Goal: Task Accomplishment & Management: Complete application form

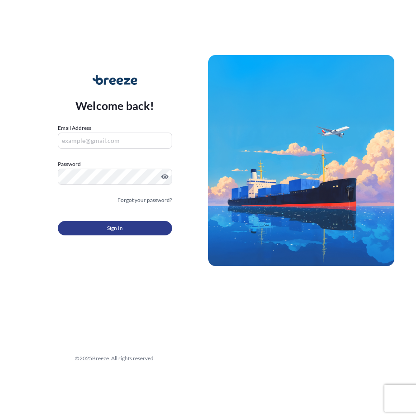
type input "[PERSON_NAME][EMAIL_ADDRESS][DOMAIN_NAME]"
click at [131, 231] on button "Sign In" at bounding box center [115, 228] width 114 height 14
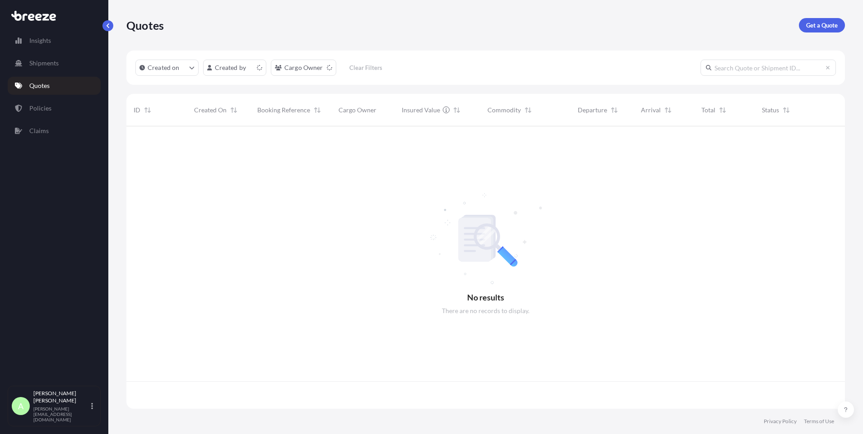
scroll to position [281, 712]
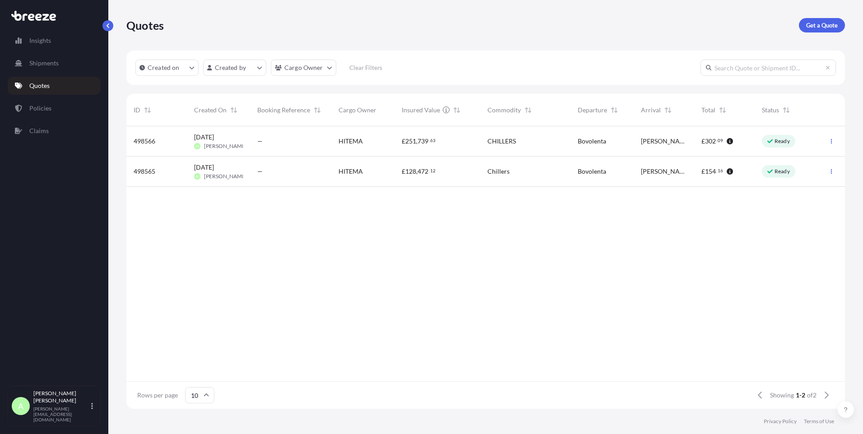
click at [757, 173] on div "Ready" at bounding box center [785, 172] width 63 height 30
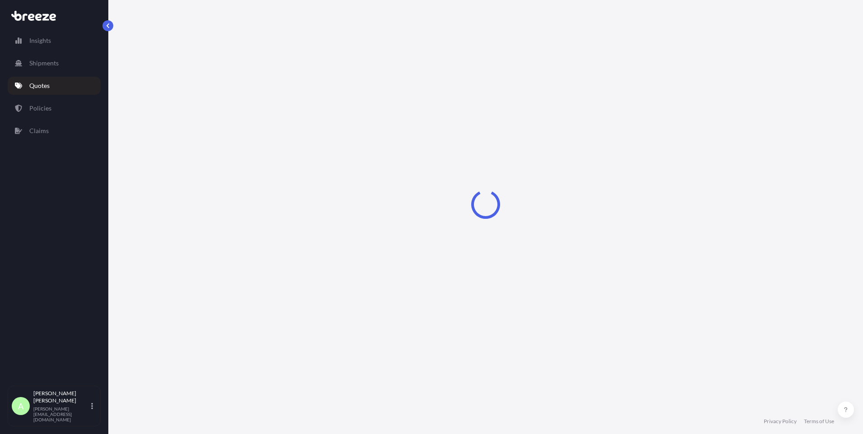
select select "Road"
select select "1"
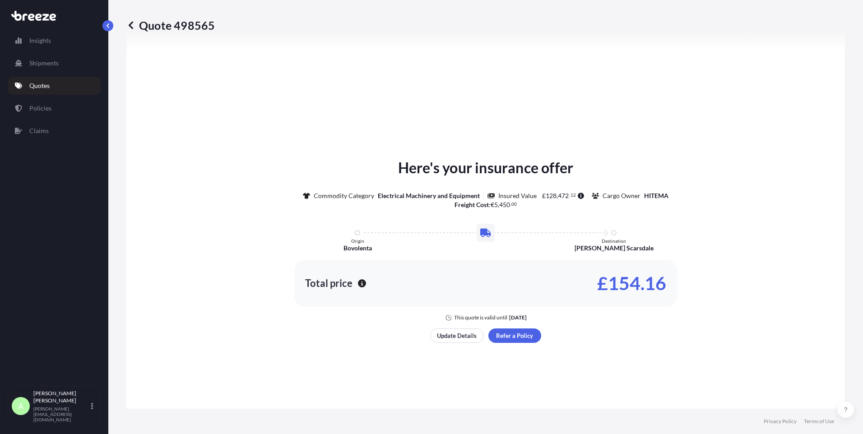
scroll to position [317, 0]
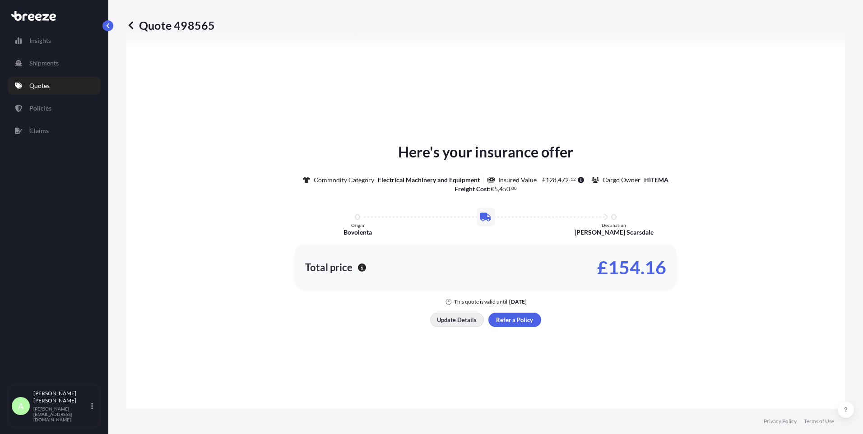
click at [466, 320] on p "Update Details" at bounding box center [457, 319] width 40 height 9
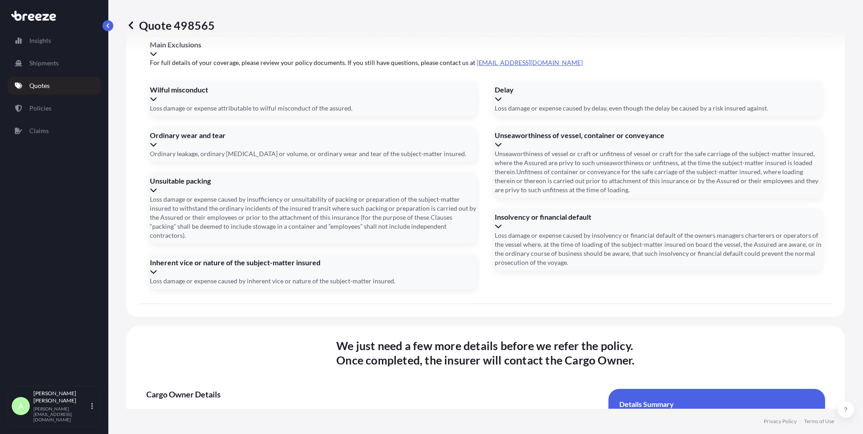
scroll to position [1079, 0]
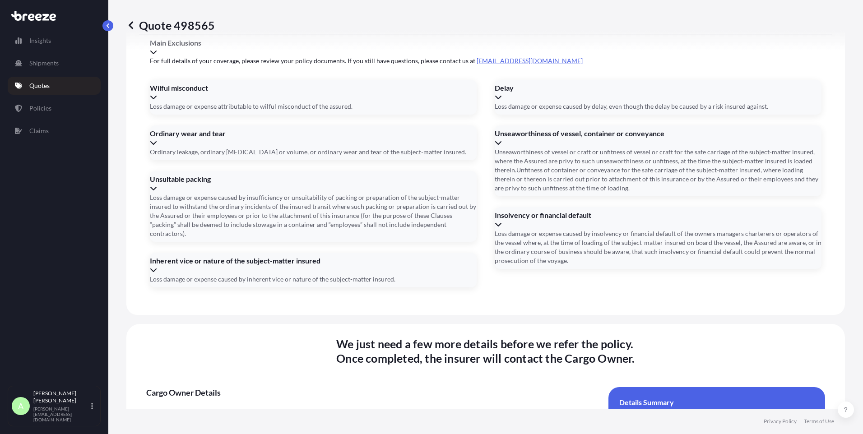
click at [406, 418] on input "Address *" at bounding box center [484, 426] width 218 height 16
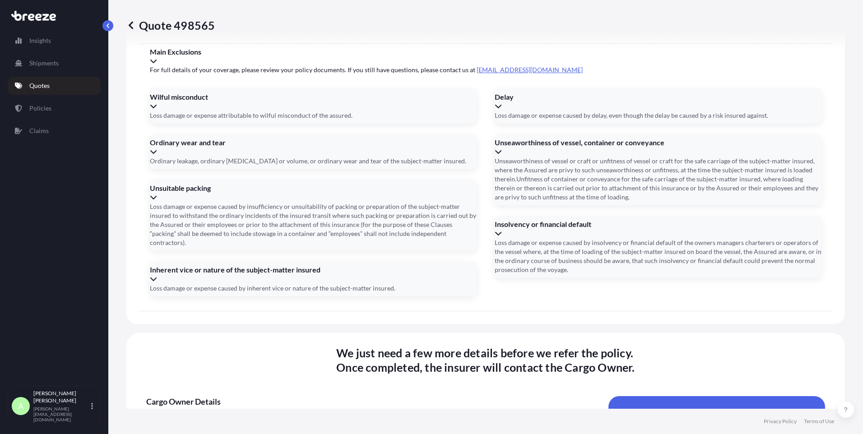
paste input "Produzione Hitema <[EMAIL_ADDRESS][DOMAIN_NAME]>"
type input "Produzione Hitema <[EMAIL_ADDRESS][DOMAIN_NAME]>"
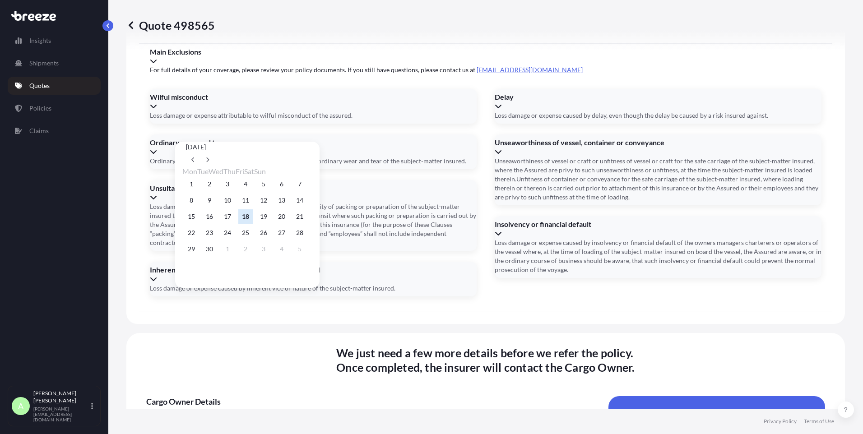
click at [253, 219] on button "18" at bounding box center [245, 216] width 14 height 14
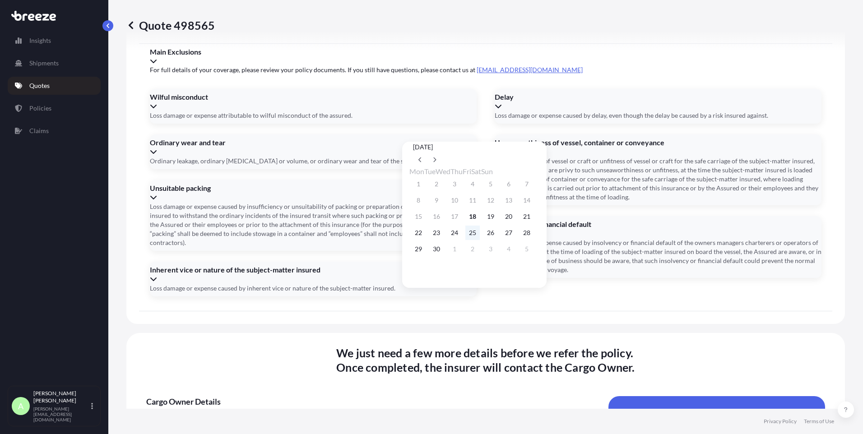
click at [480, 237] on button "25" at bounding box center [472, 233] width 14 height 14
type input "[DATE]"
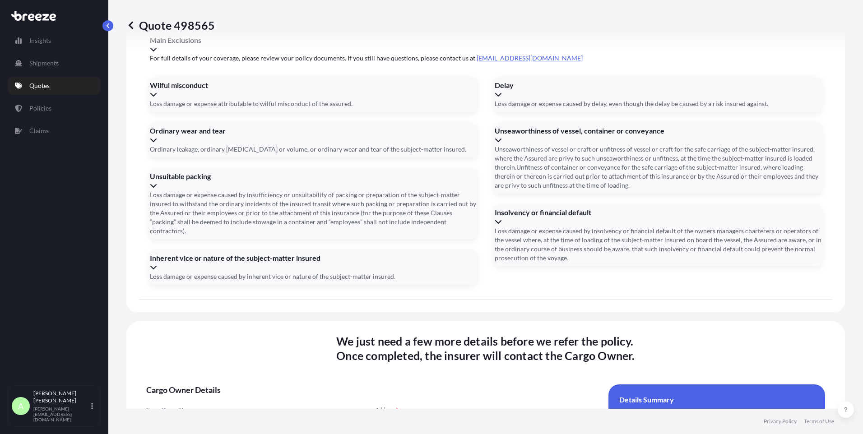
scroll to position [1097, 0]
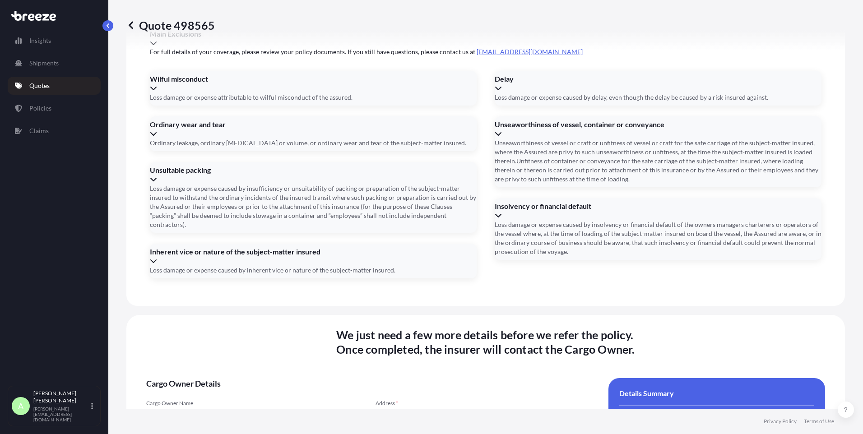
paste input "XSH 8008"
type input "XSH 8008"
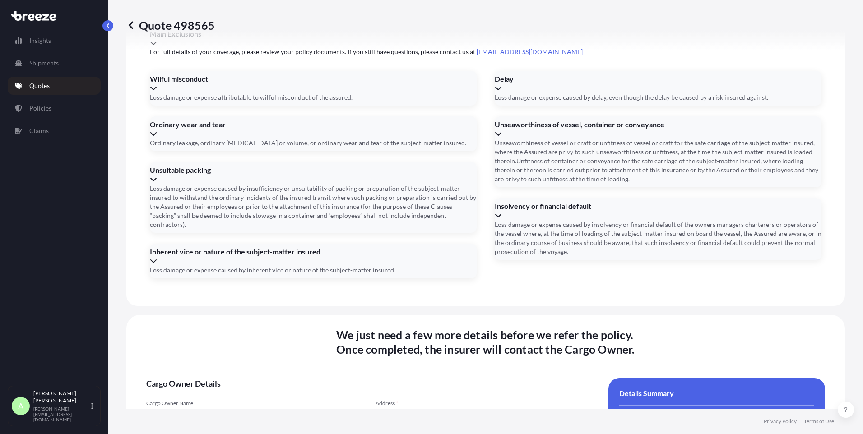
type input "372733"
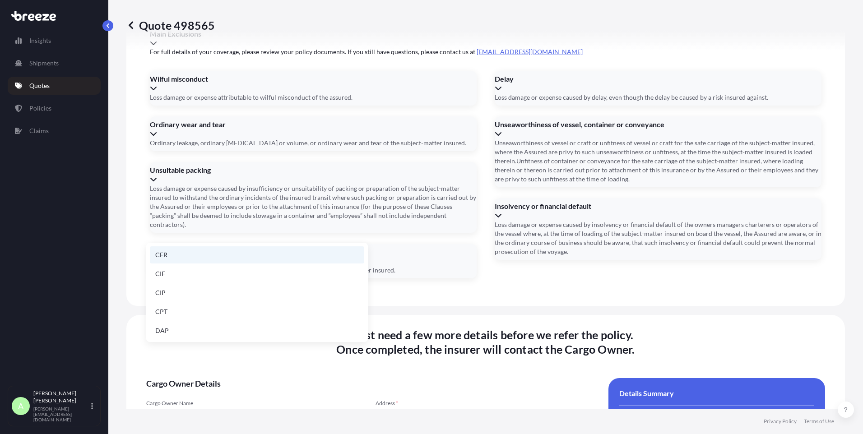
click at [198, 258] on li "CFR" at bounding box center [257, 254] width 214 height 17
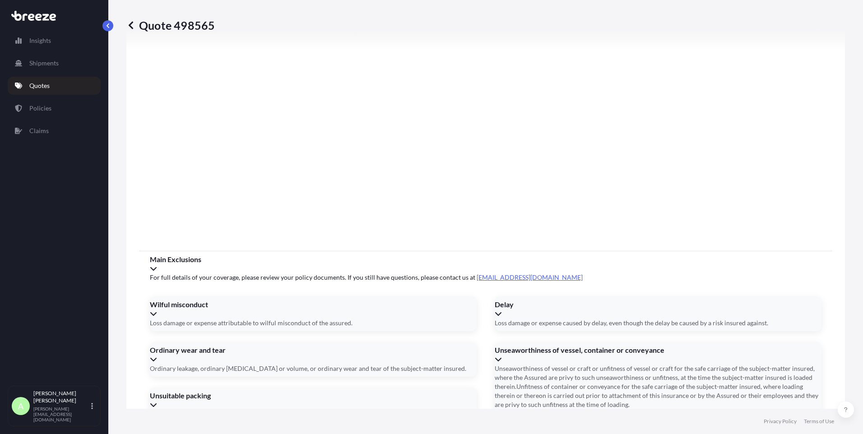
scroll to position [962, 0]
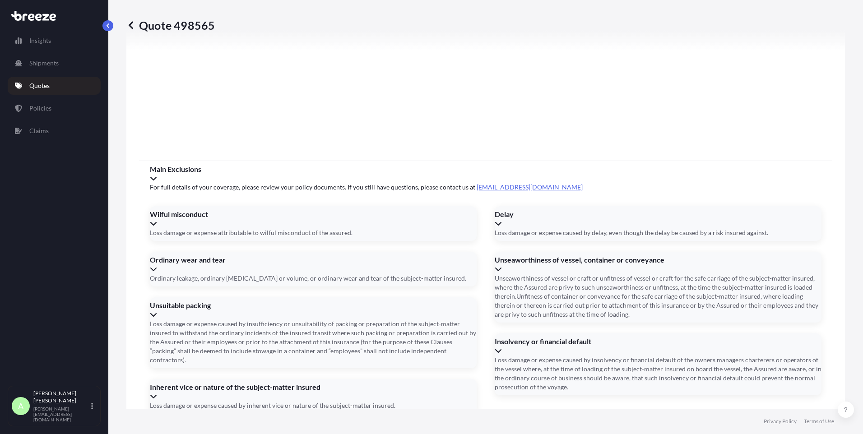
drag, startPoint x: 211, startPoint y: 351, endPoint x: 136, endPoint y: 344, distance: 75.2
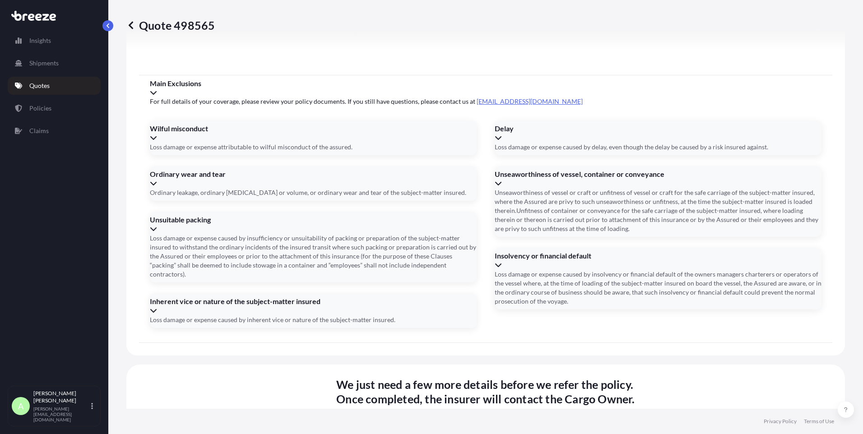
scroll to position [1079, 0]
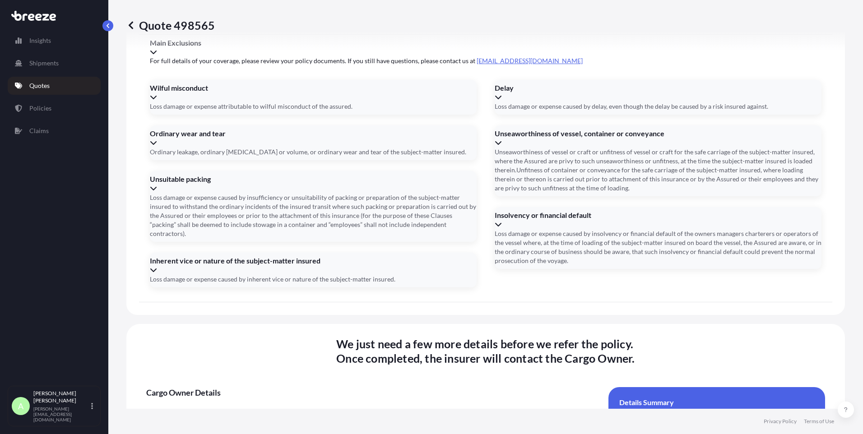
type input "[EMAIL_ADDRESS][DOMAIN_NAME]"
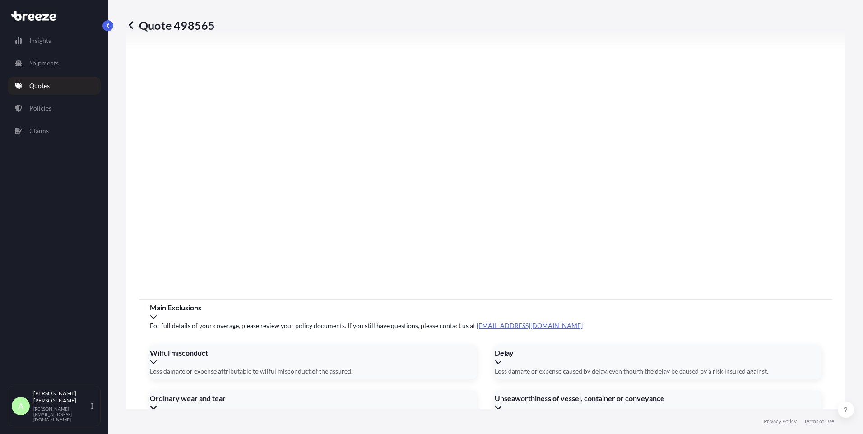
scroll to position [809, 0]
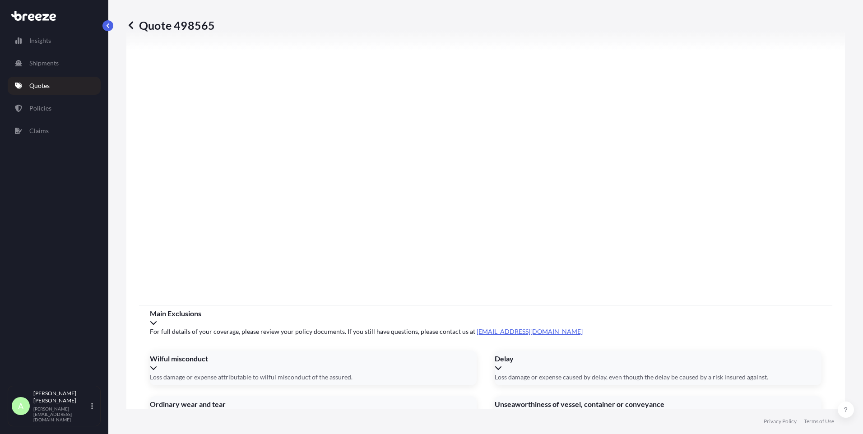
click at [157, 319] on icon at bounding box center [153, 322] width 7 height 7
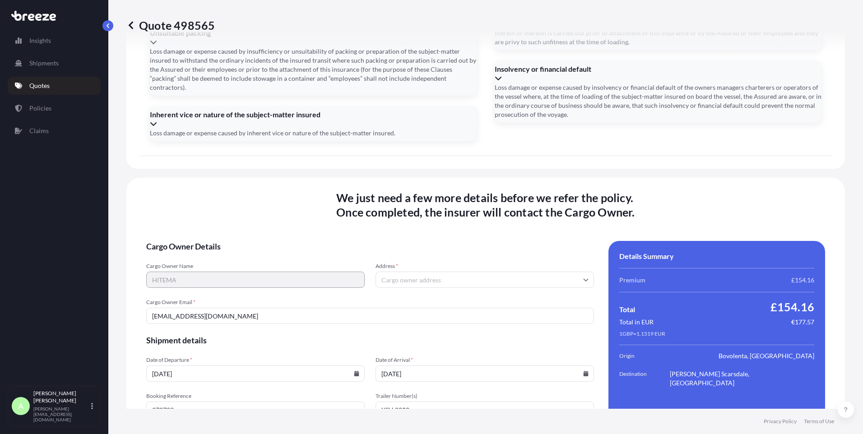
scroll to position [1261, 0]
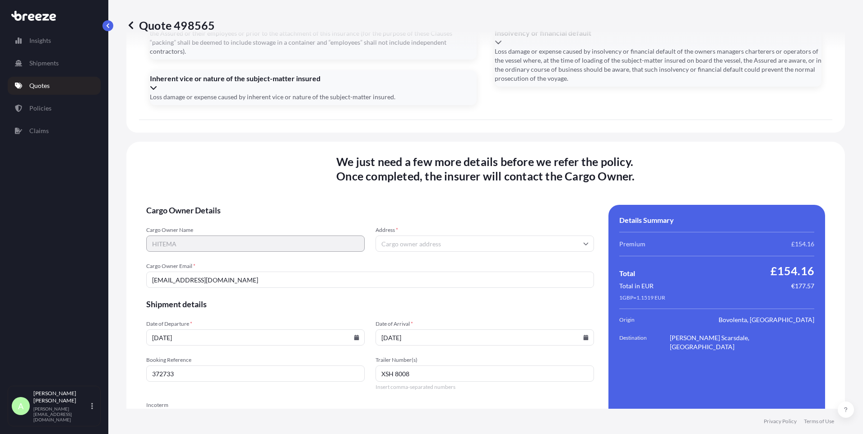
click at [513, 357] on form "Cargo Owner Details Cargo Owner Name HITEMA Address * Cargo Owner Email * [EMAI…" at bounding box center [370, 328] width 448 height 247
click at [419, 365] on input "XSH 8008" at bounding box center [484, 373] width 218 height 16
click at [194, 365] on input "372733" at bounding box center [255, 373] width 218 height 16
click at [406, 236] on input "Address *" at bounding box center [484, 244] width 218 height 16
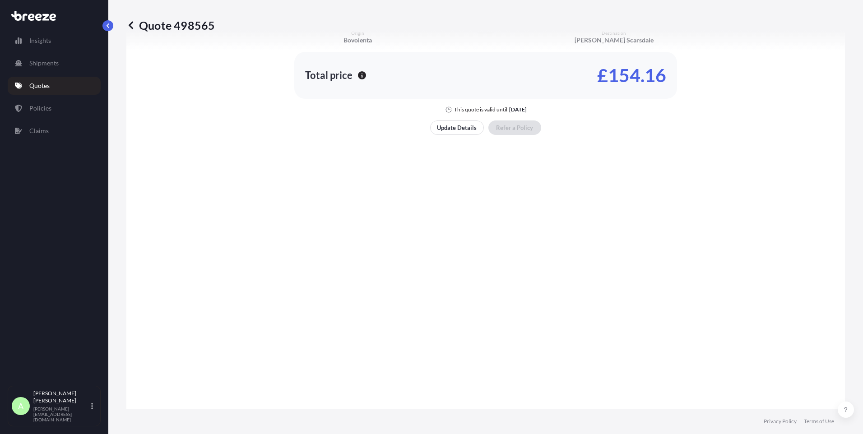
scroll to position [359, 0]
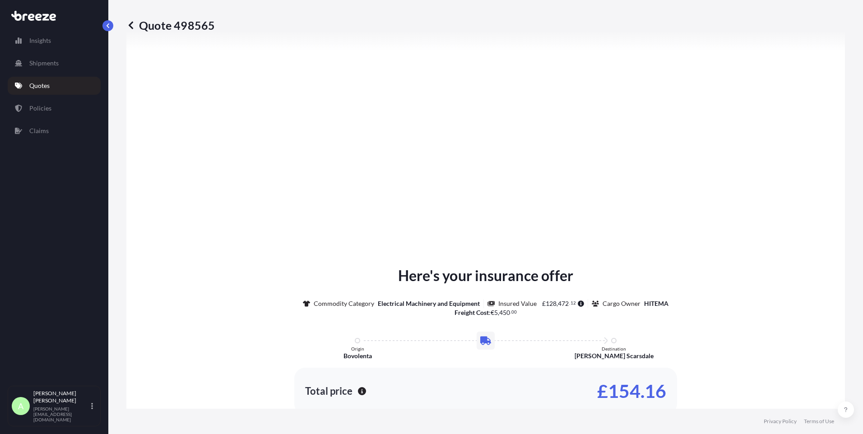
click at [138, 22] on p "Quote 498565" at bounding box center [170, 25] width 88 height 14
click at [134, 25] on icon at bounding box center [130, 25] width 9 height 9
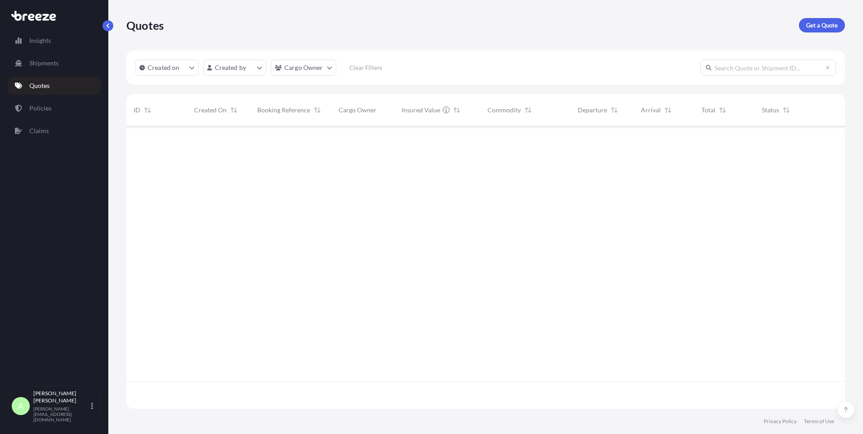
scroll to position [281, 712]
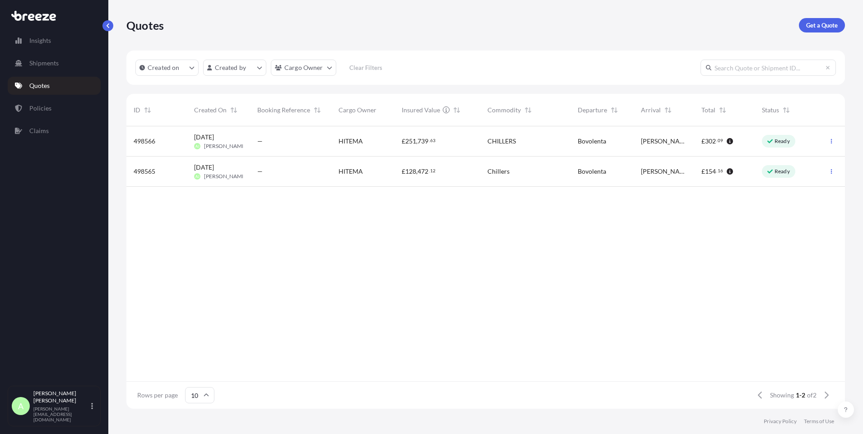
click at [832, 169] on icon "button" at bounding box center [830, 171] width 5 height 5
click at [632, 174] on div "Bovolenta" at bounding box center [601, 172] width 63 height 30
select select "Road"
select select "1"
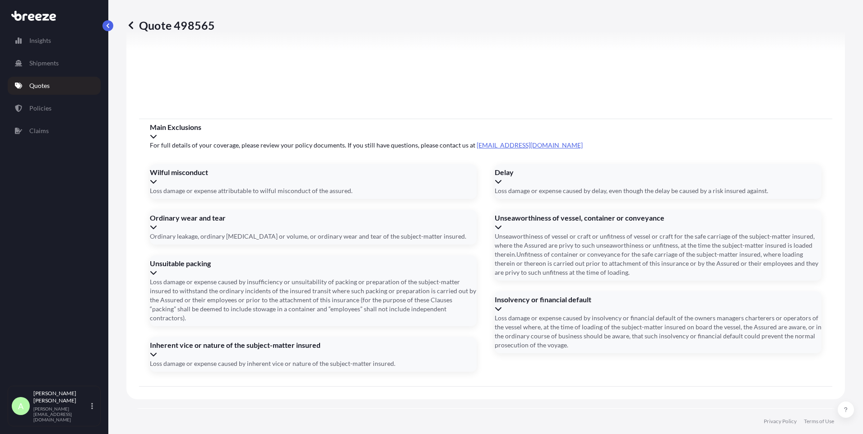
scroll to position [1079, 0]
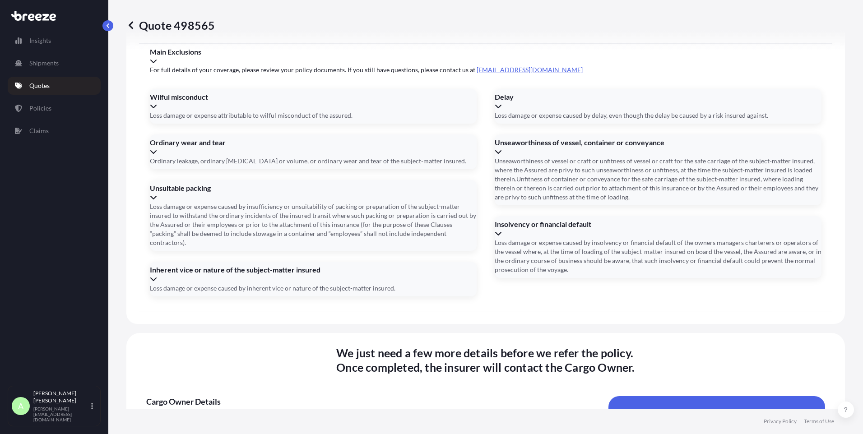
paste input "Produzione Hitema <[EMAIL_ADDRESS][DOMAIN_NAME]>"
drag, startPoint x: 211, startPoint y: 232, endPoint x: 151, endPoint y: 234, distance: 59.6
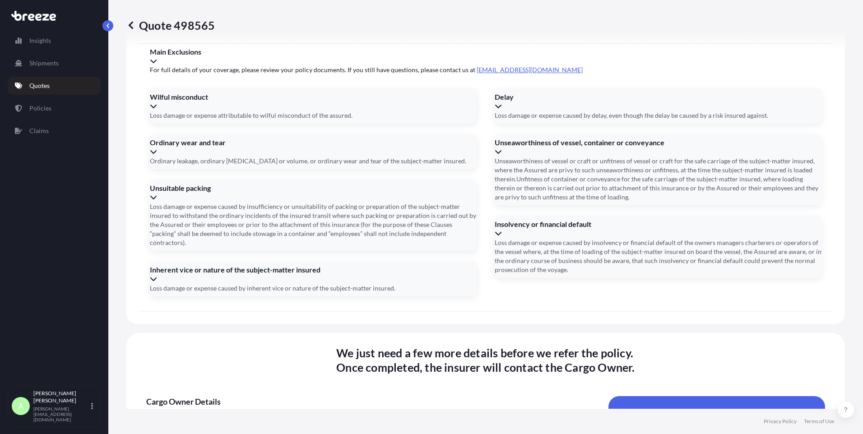
type input "[EMAIL_ADDRESS][DOMAIN_NAME]"
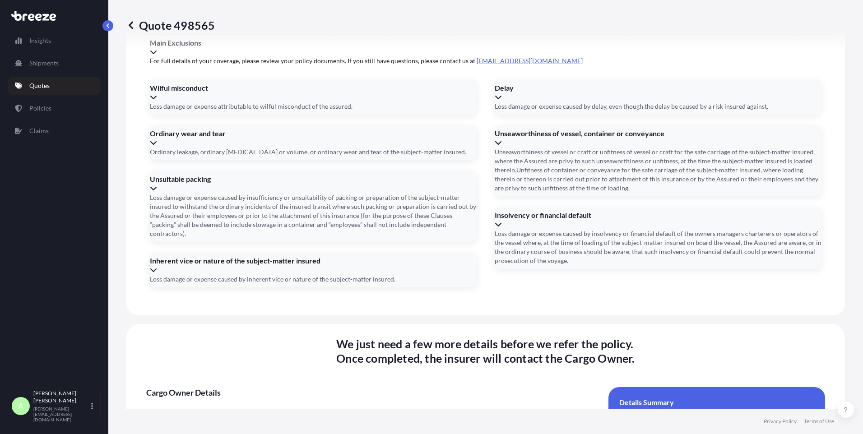
type input "[DATE]"
type input "372733"
type input "XSH 8008"
type input "[EMAIL_ADDRESS][DOMAIN_NAME]"
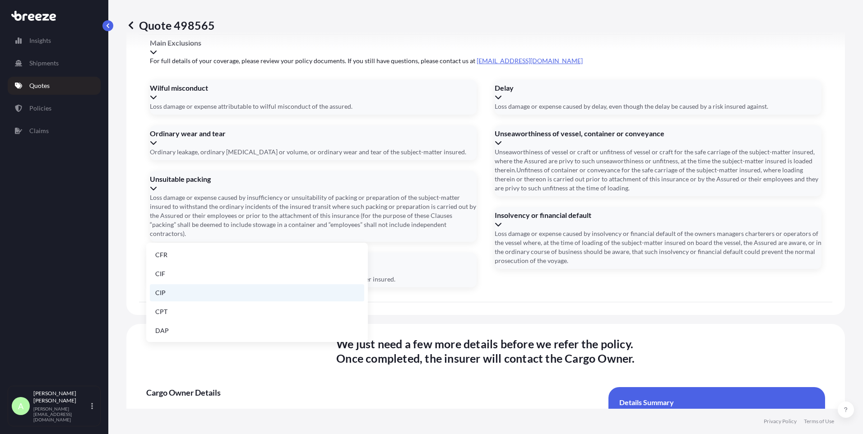
click at [180, 291] on li "CIP" at bounding box center [257, 292] width 214 height 17
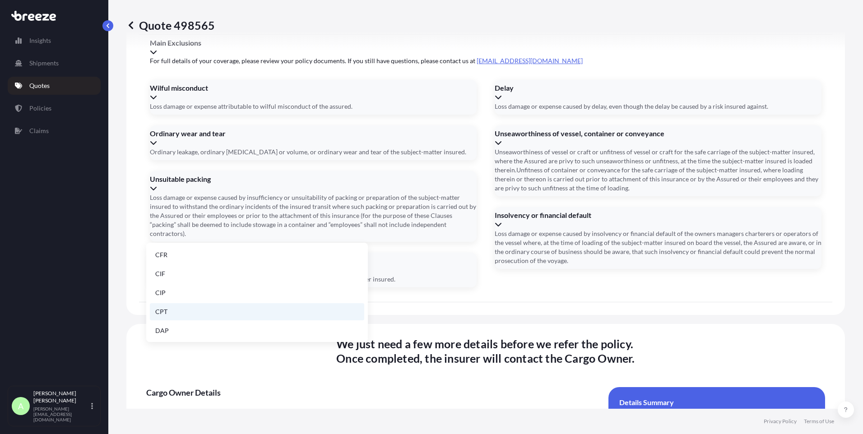
click at [176, 309] on li "CPT" at bounding box center [257, 311] width 214 height 17
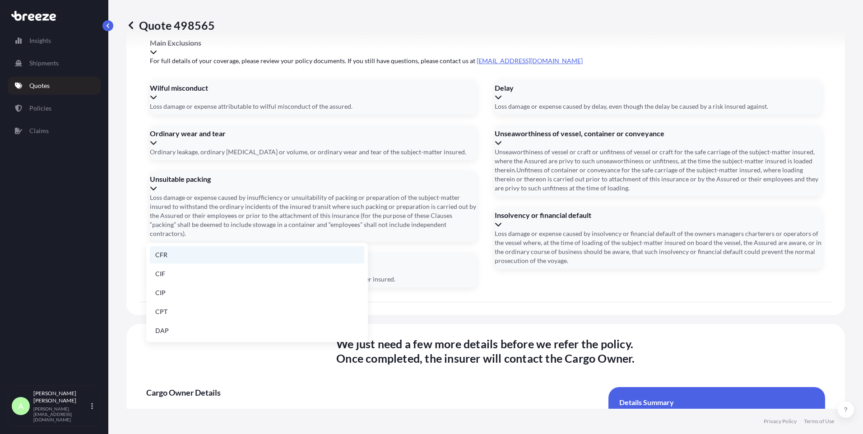
click at [200, 258] on li "CFR" at bounding box center [257, 254] width 214 height 17
type input "CFR"
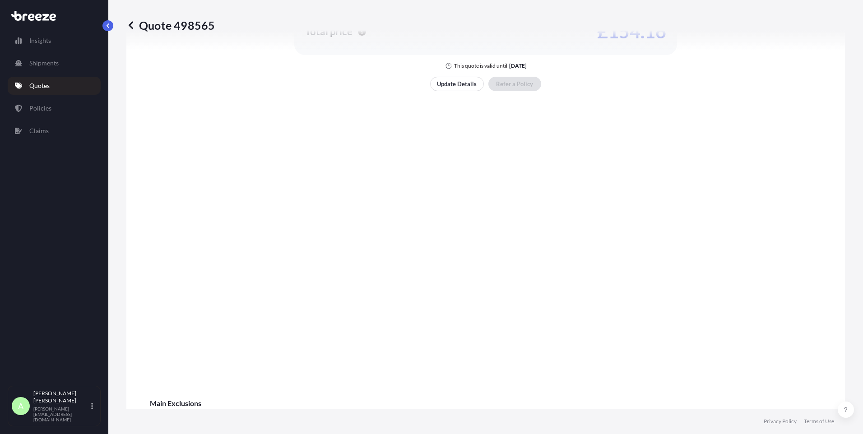
scroll to position [718, 0]
click at [95, 411] on div "A [PERSON_NAME] [PERSON_NAME][EMAIL_ADDRESS][DOMAIN_NAME]" at bounding box center [54, 406] width 85 height 32
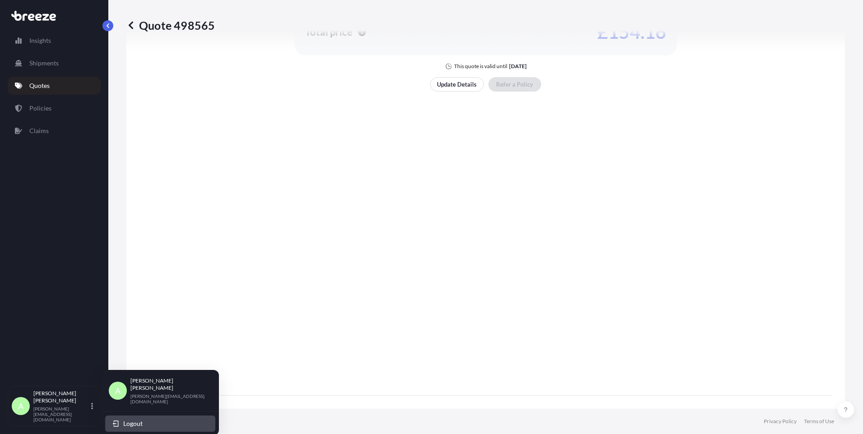
click at [131, 419] on span "Logout" at bounding box center [132, 423] width 19 height 9
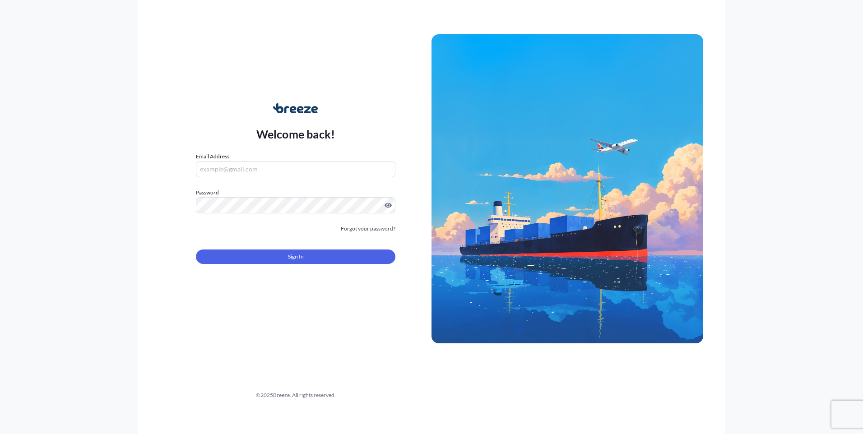
type input "[PERSON_NAME][EMAIL_ADDRESS][DOMAIN_NAME]"
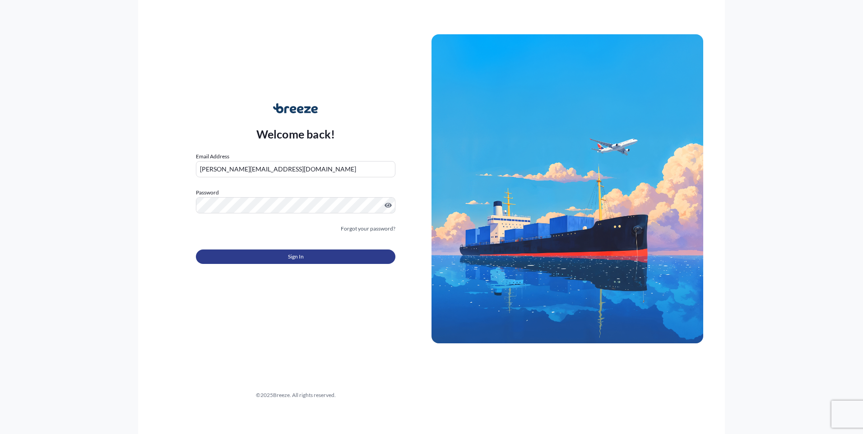
click at [268, 253] on button "Sign In" at bounding box center [295, 257] width 199 height 14
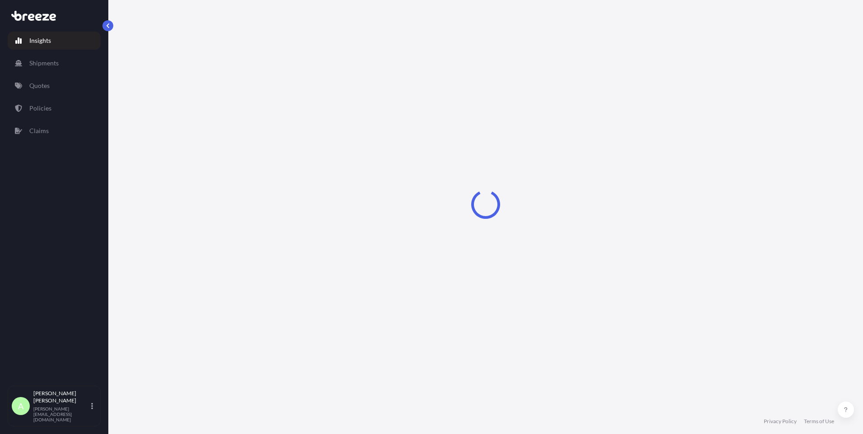
select select "2025"
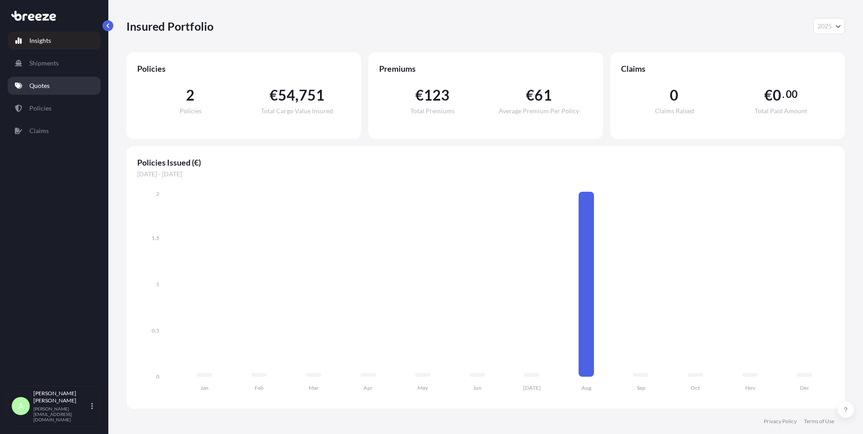
click at [63, 85] on link "Quotes" at bounding box center [54, 86] width 93 height 18
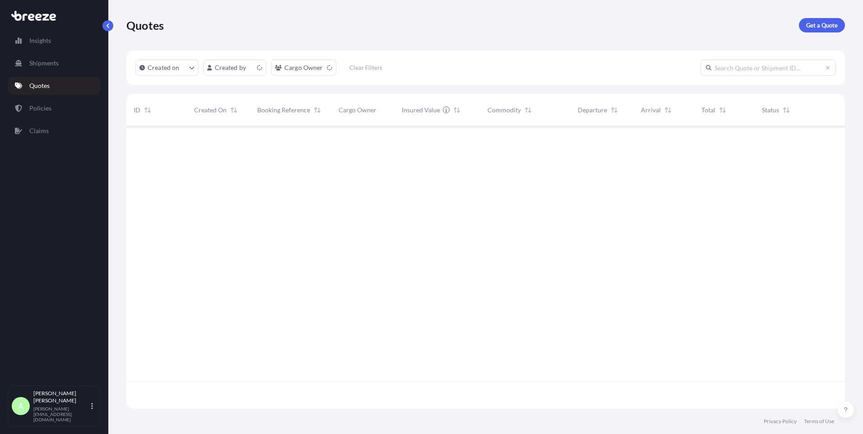
scroll to position [281, 712]
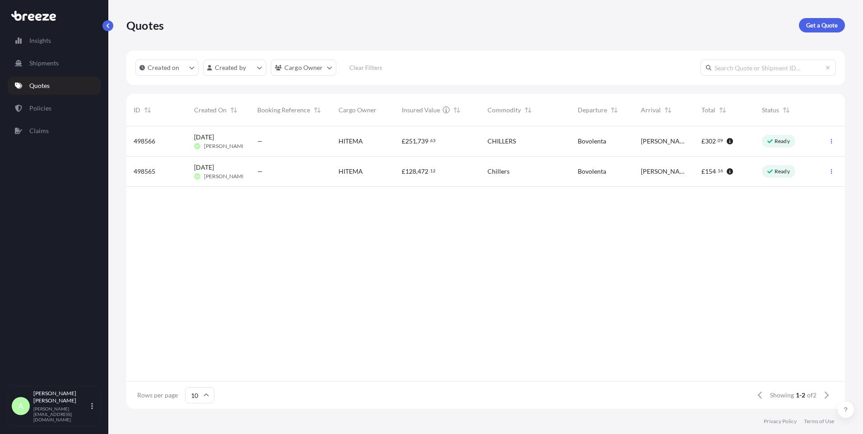
click at [354, 169] on span "HITEMA" at bounding box center [350, 171] width 24 height 9
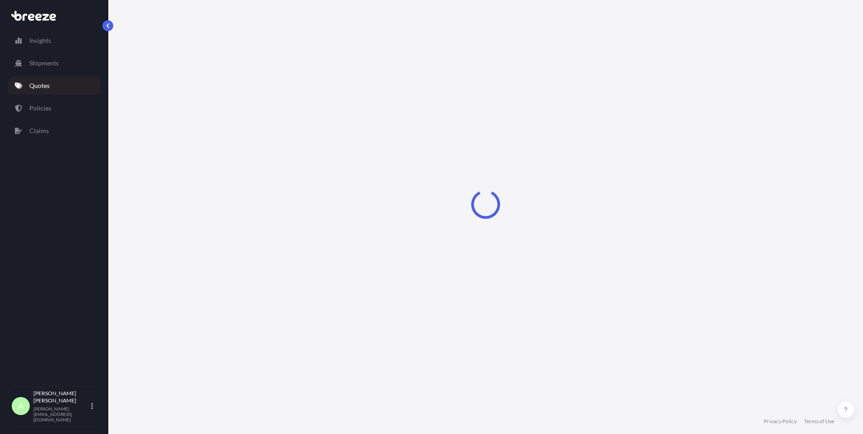
select select "Road"
select select "1"
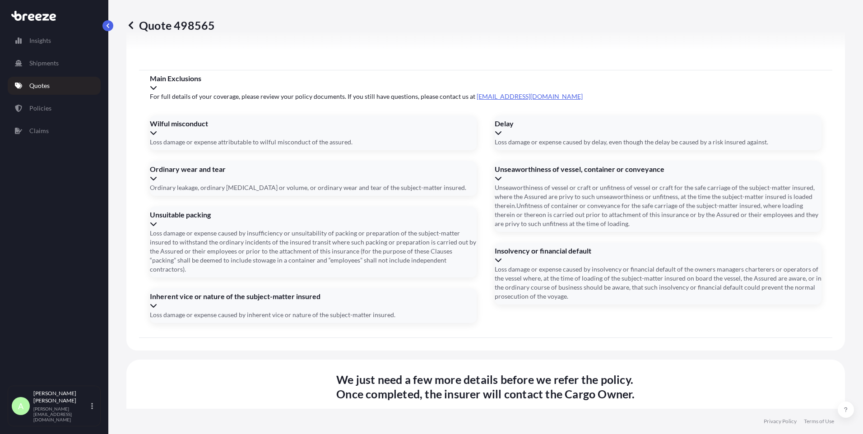
scroll to position [1079, 0]
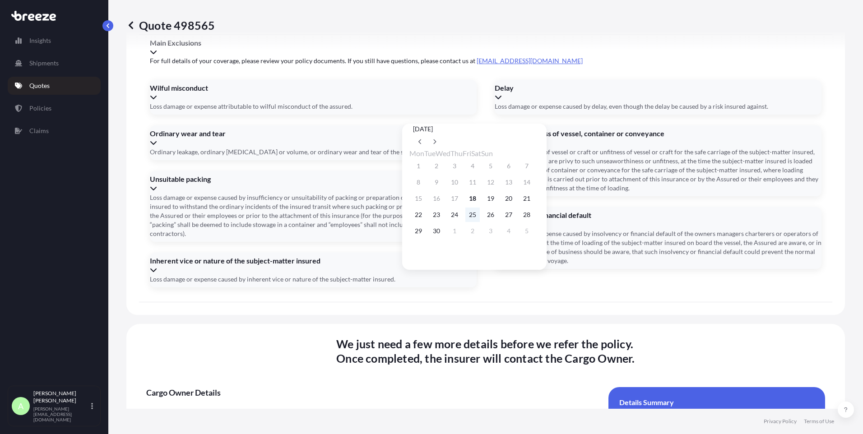
click at [480, 216] on button "25" at bounding box center [472, 215] width 14 height 14
type input "[DATE]"
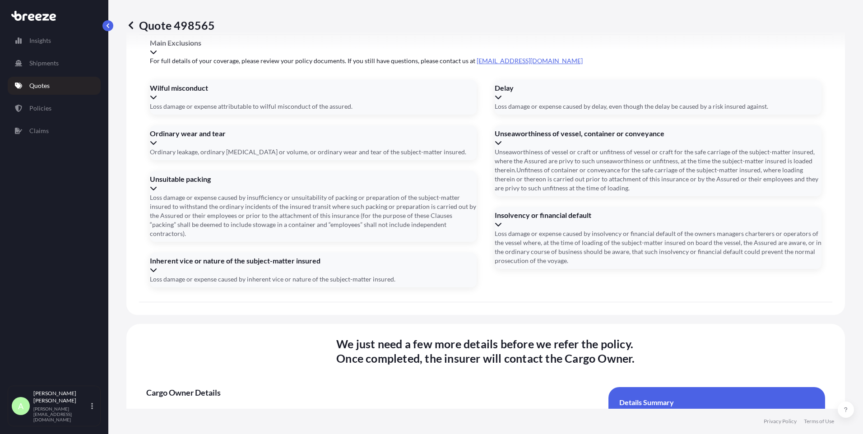
paste input "Produzione Hitema <[EMAIL_ADDRESS][DOMAIN_NAME]>"
type input "Produzione Hitema <[EMAIL_ADDRESS][DOMAIN_NAME]>"
drag, startPoint x: 521, startPoint y: 318, endPoint x: 374, endPoint y: 321, distance: 147.1
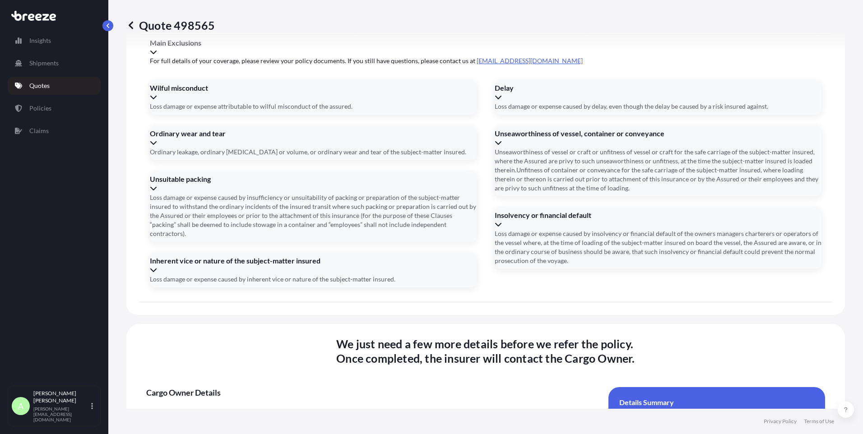
paste input "Produzione Hitema <[EMAIL_ADDRESS][DOMAIN_NAME]>"
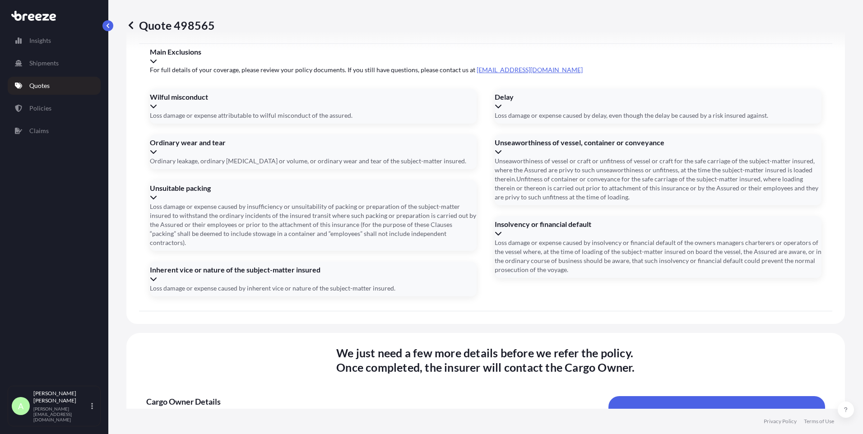
drag, startPoint x: 212, startPoint y: 223, endPoint x: 179, endPoint y: 226, distance: 32.6
drag, startPoint x: 210, startPoint y: 232, endPoint x: 143, endPoint y: 232, distance: 66.8
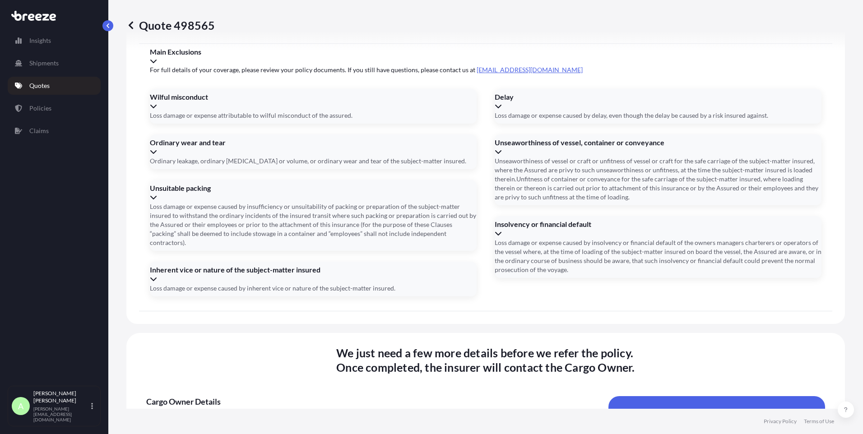
type input "[EMAIL_ADDRESS][DOMAIN_NAME]"
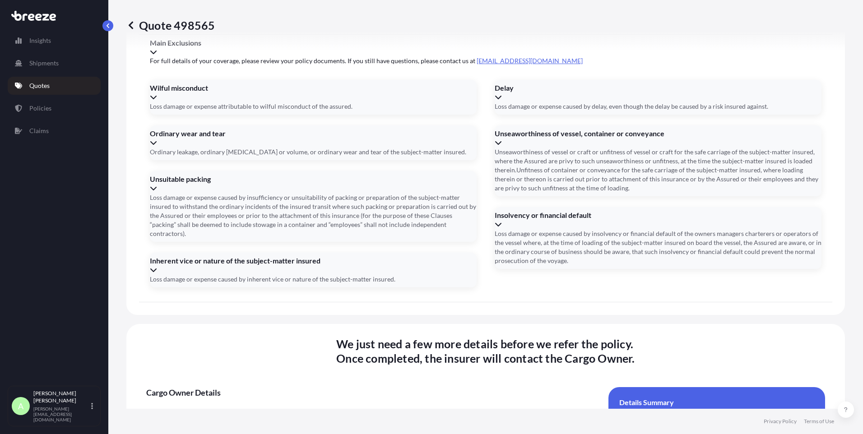
type input "372733"
type input "XSH 8008"
type input "[EMAIL_ADDRESS][DOMAIN_NAME]"
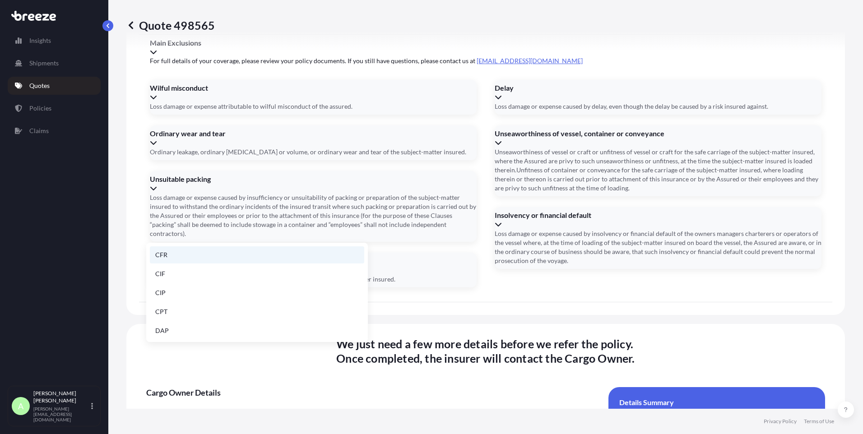
click at [174, 259] on li "CFR" at bounding box center [257, 254] width 214 height 17
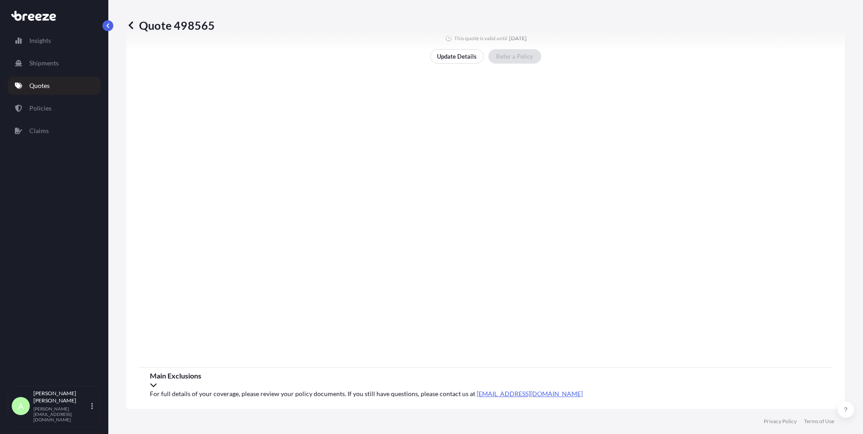
scroll to position [718, 0]
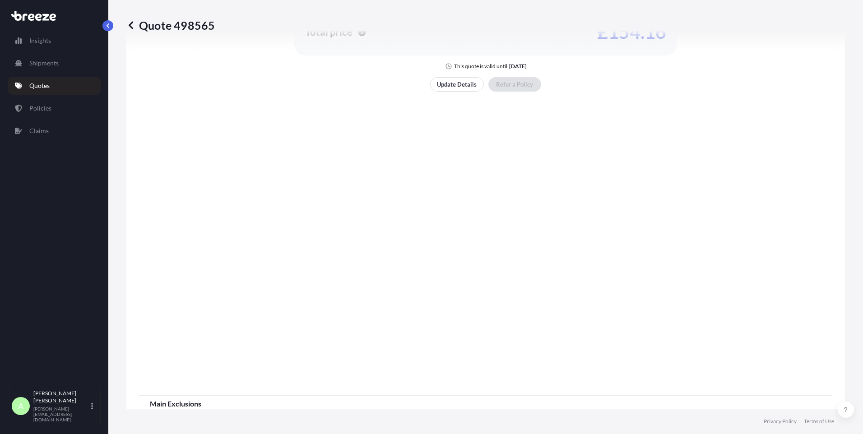
click at [132, 26] on icon at bounding box center [130, 25] width 9 height 9
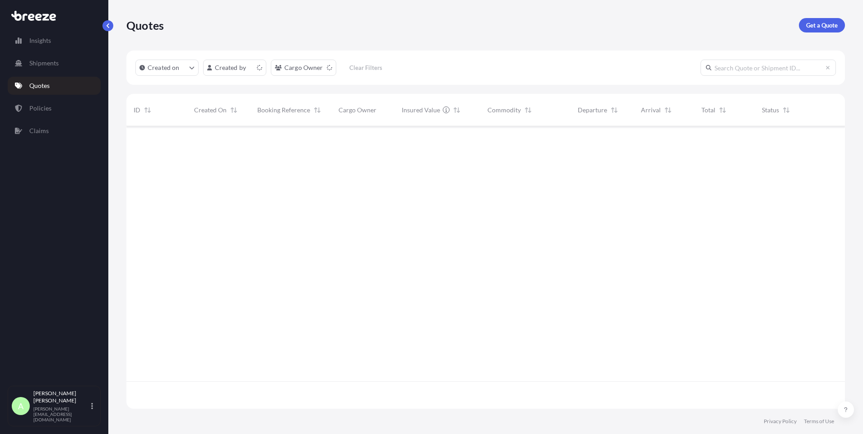
scroll to position [281, 712]
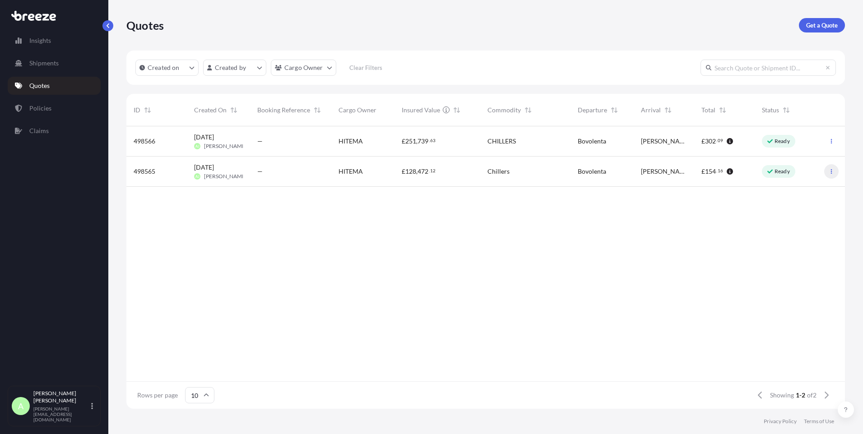
click at [829, 171] on icon "button" at bounding box center [830, 171] width 5 height 5
click at [505, 168] on span "Chillers" at bounding box center [498, 171] width 22 height 9
select select "Road"
select select "1"
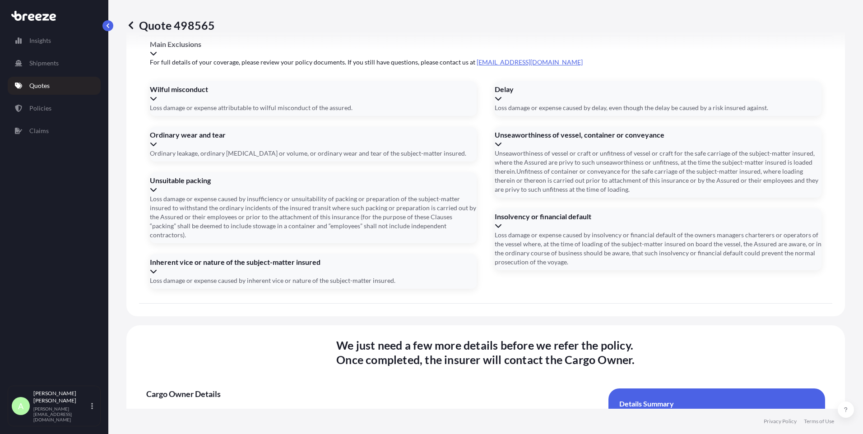
scroll to position [1079, 0]
click at [129, 26] on icon at bounding box center [131, 25] width 5 height 8
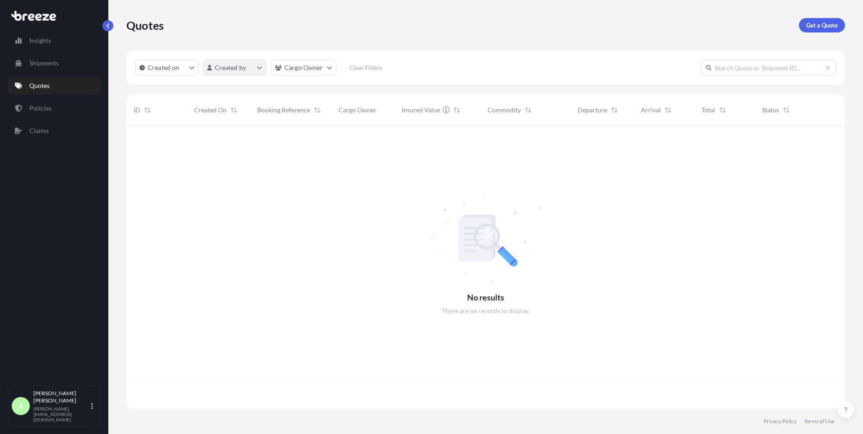
scroll to position [281, 712]
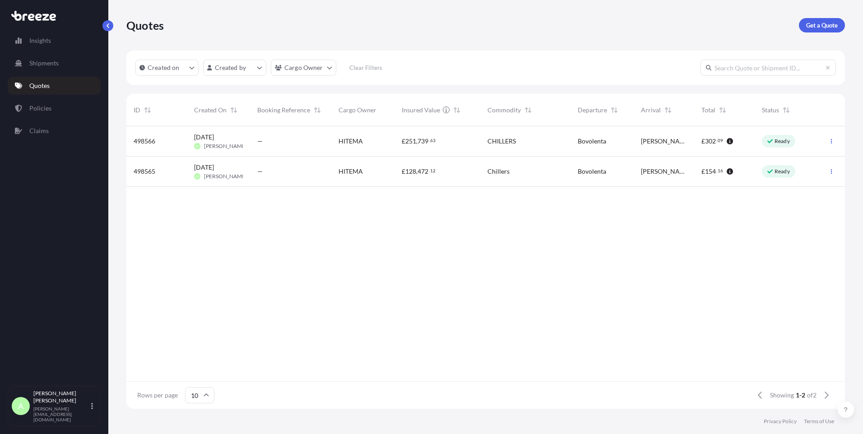
click at [258, 149] on div "—" at bounding box center [290, 141] width 81 height 30
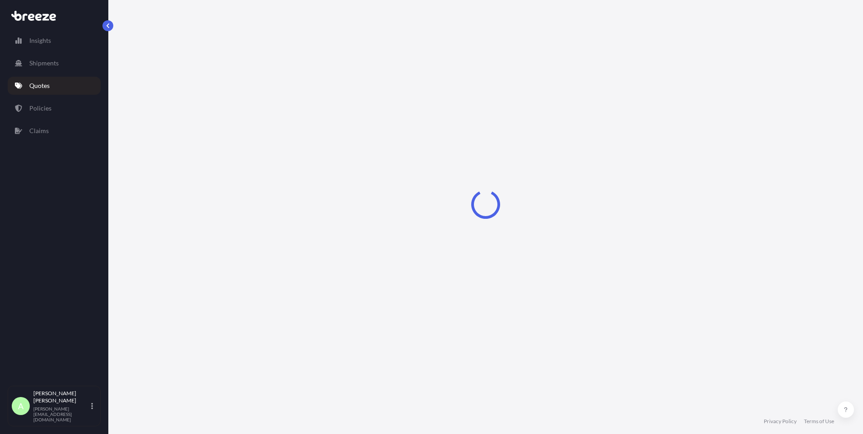
select select "Road"
select select "2"
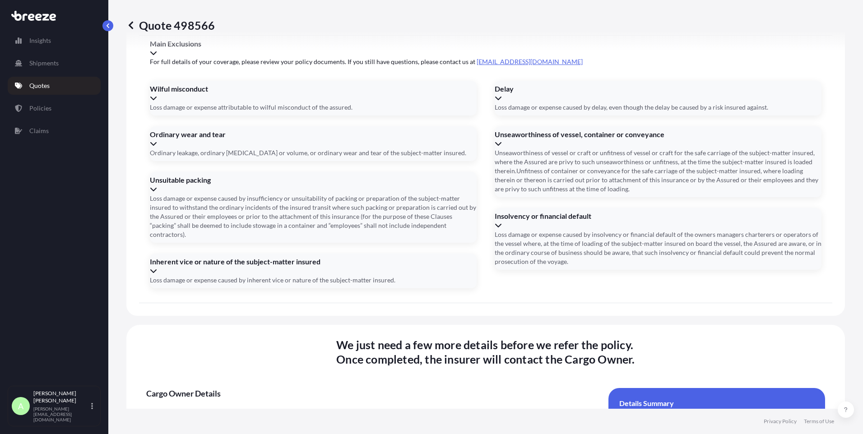
scroll to position [1079, 0]
paste input "Produzione Hitema <[EMAIL_ADDRESS][DOMAIN_NAME]>"
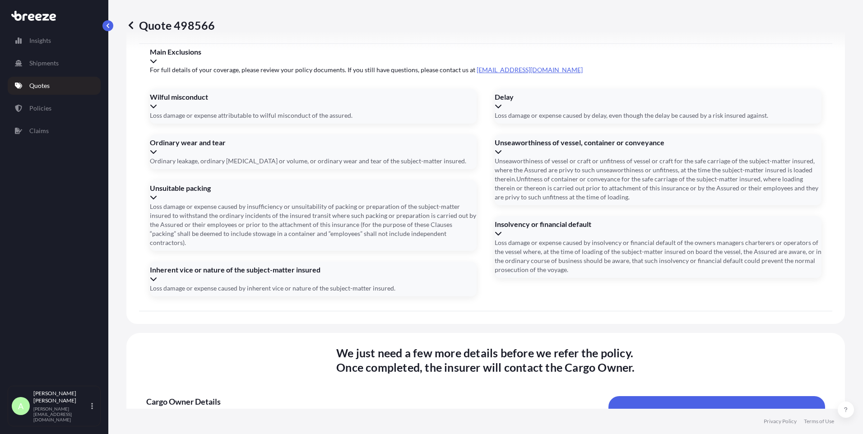
drag, startPoint x: 211, startPoint y: 233, endPoint x: 126, endPoint y: 222, distance: 85.5
click at [126, 222] on div "Quote 498566 Route Details Place of loading Road Road Rail Origin * 35024 Bovol…" at bounding box center [485, 204] width 754 height 409
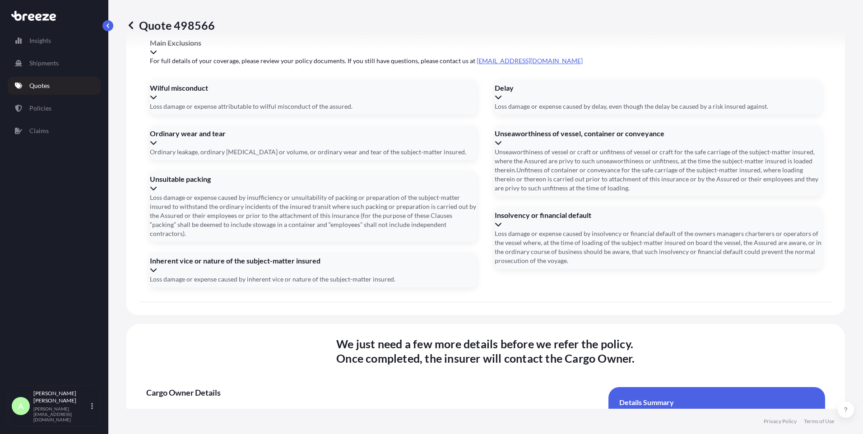
type input "[EMAIL_ADDRESS][DOMAIN_NAME]"
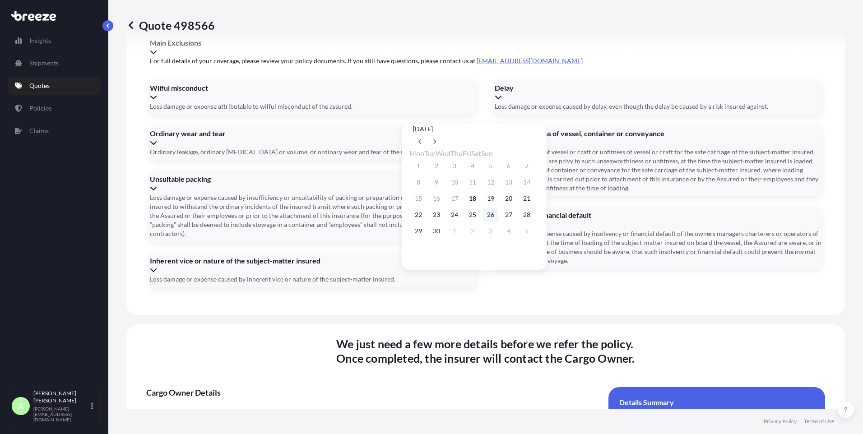
click at [498, 219] on button "26" at bounding box center [490, 215] width 14 height 14
type input "[DATE]"
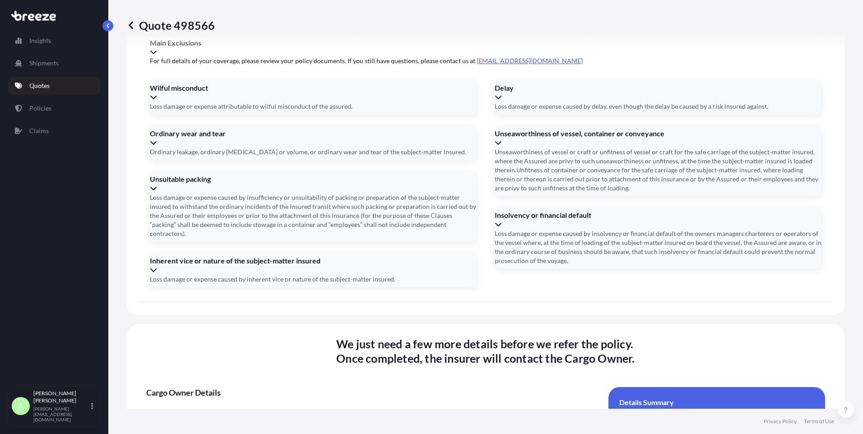
paste input "372759"
type input "372759"
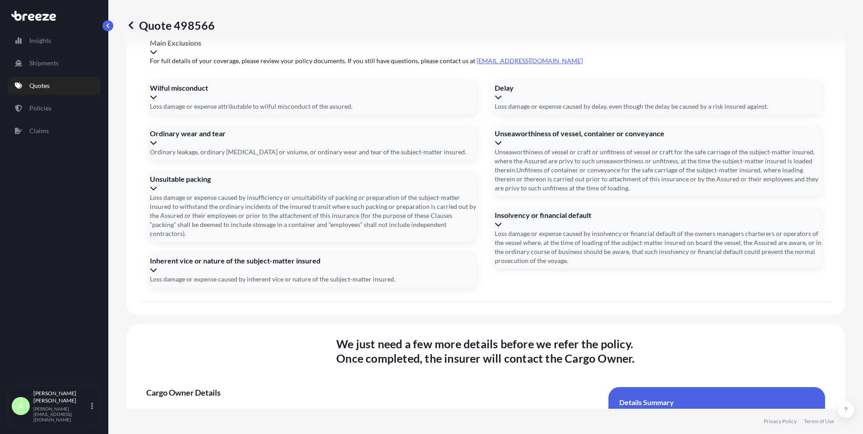
paste input "XSH 23298"
type input "XSH 23298"
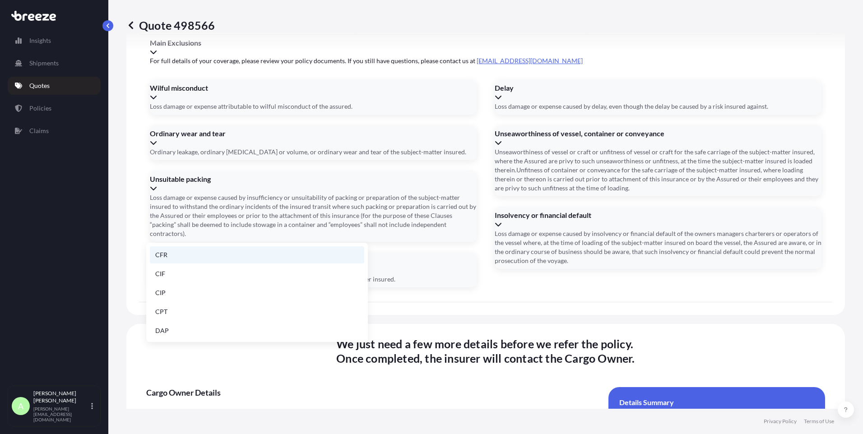
click at [184, 258] on li "CFR" at bounding box center [257, 254] width 214 height 17
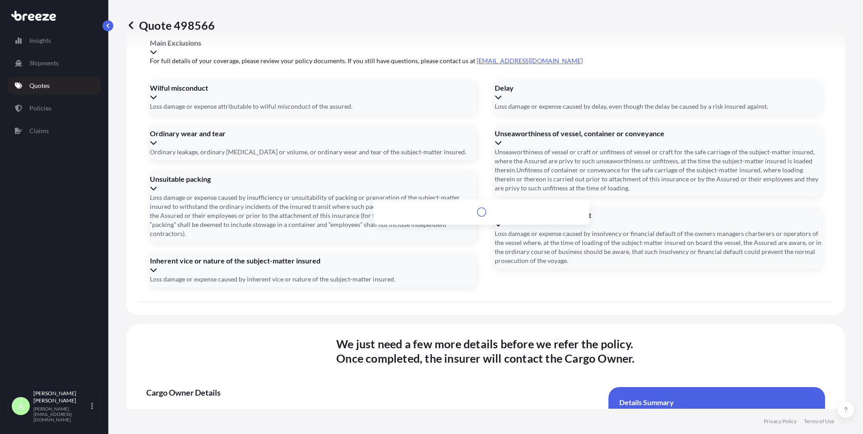
click at [417, 418] on input "Address *" at bounding box center [484, 426] width 218 height 16
type input "g"
click at [424, 418] on input "Address *" at bounding box center [484, 426] width 218 height 16
paste input "[PERSON_NAME]"
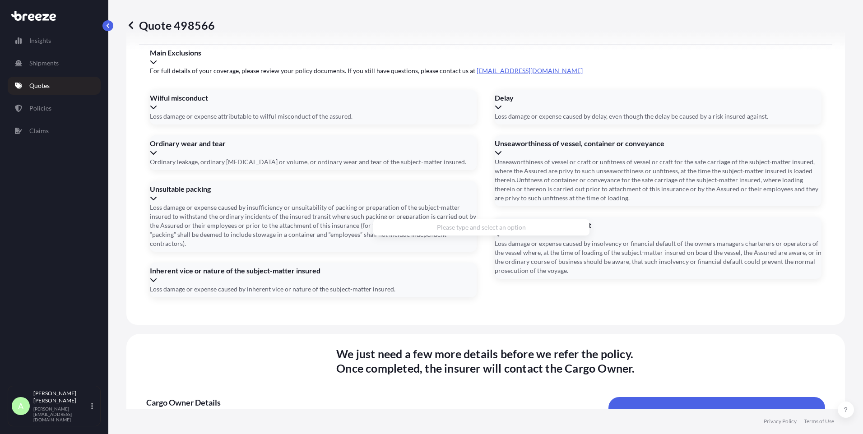
drag, startPoint x: 441, startPoint y: 196, endPoint x: 392, endPoint y: 197, distance: 49.6
click at [392, 428] on input "[PERSON_NAME]" at bounding box center [484, 436] width 218 height 16
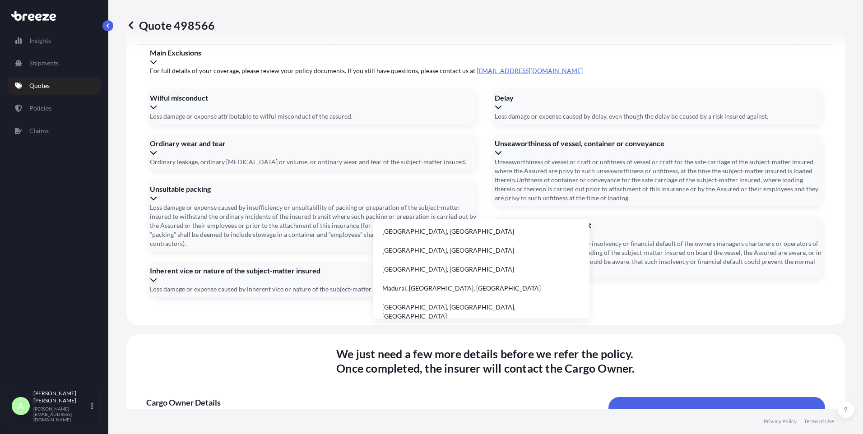
type input "M"
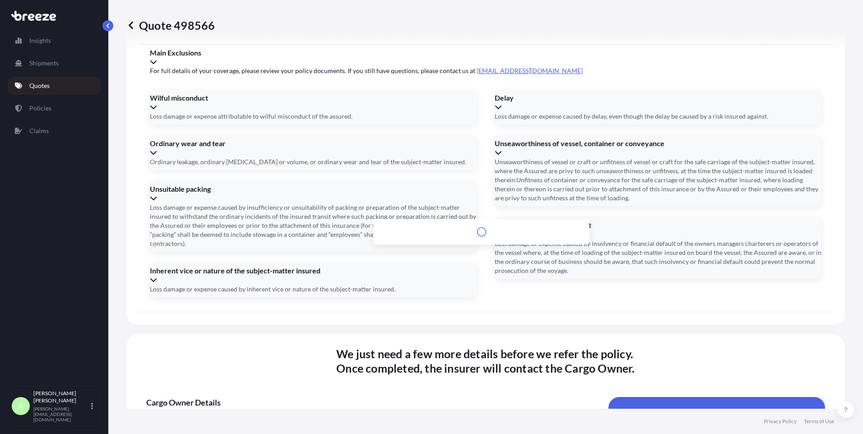
scroll to position [0, 0]
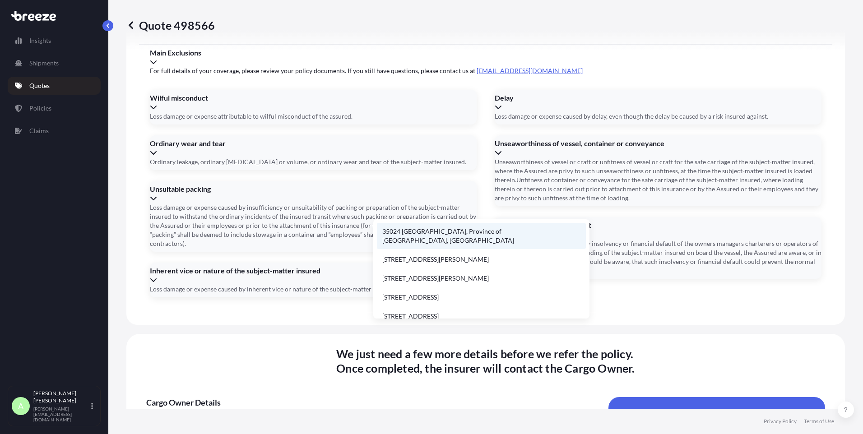
click at [439, 230] on li "35024 [GEOGRAPHIC_DATA], Province of [GEOGRAPHIC_DATA], [GEOGRAPHIC_DATA]" at bounding box center [481, 236] width 209 height 26
type input "35024 [GEOGRAPHIC_DATA], Province of [GEOGRAPHIC_DATA], [GEOGRAPHIC_DATA]"
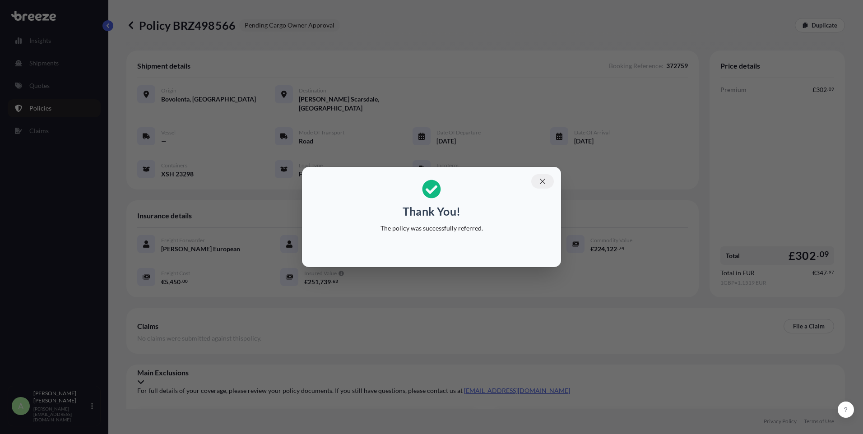
click at [541, 180] on icon "button" at bounding box center [542, 181] width 8 height 8
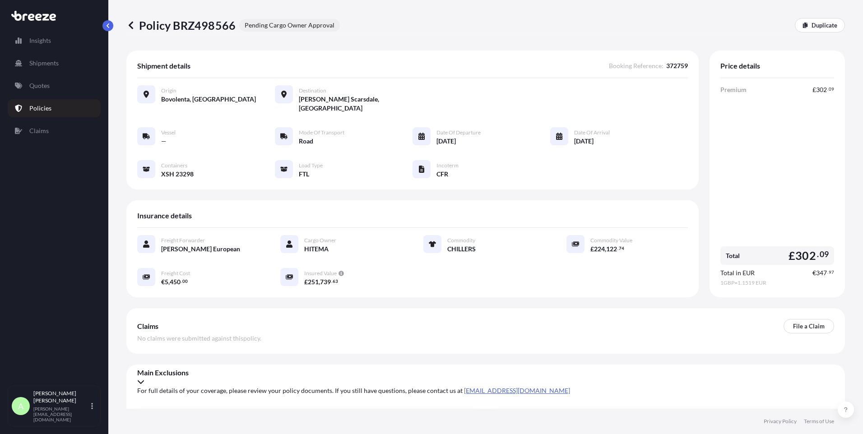
click at [131, 27] on icon at bounding box center [131, 25] width 5 height 8
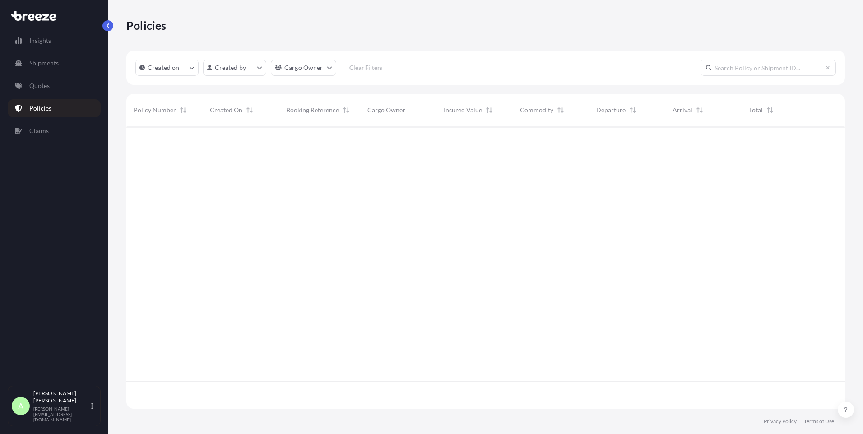
scroll to position [281, 712]
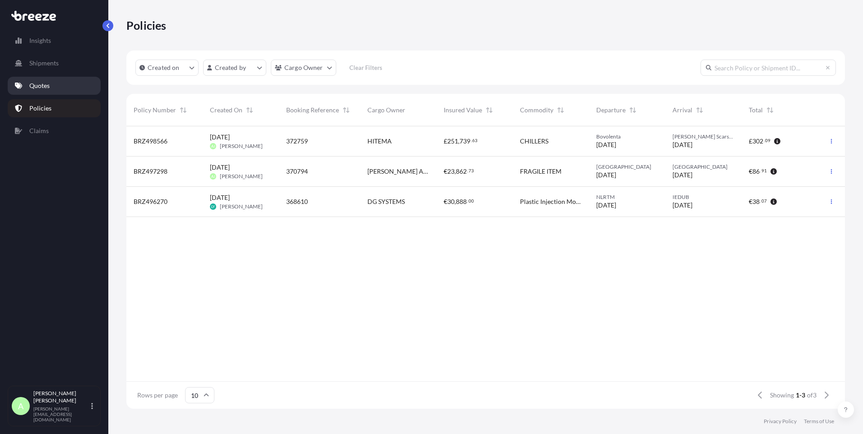
click at [42, 86] on p "Quotes" at bounding box center [39, 85] width 20 height 9
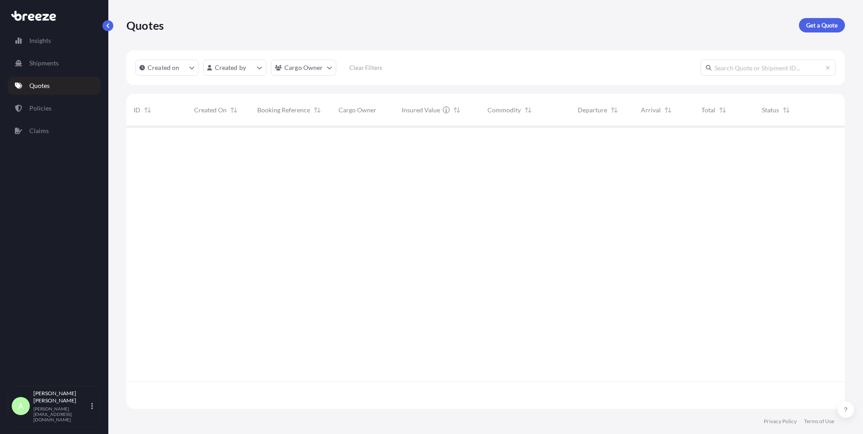
scroll to position [281, 712]
click at [447, 148] on div "£ 128 , 472 . 12" at bounding box center [437, 141] width 86 height 30
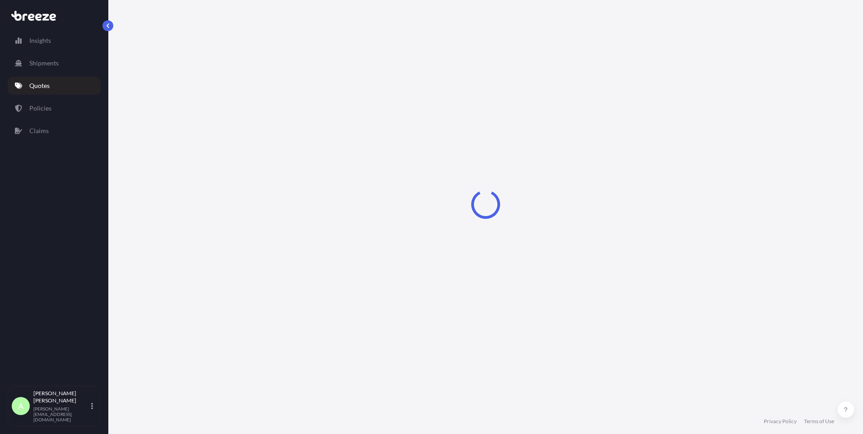
select select "Road"
select select "1"
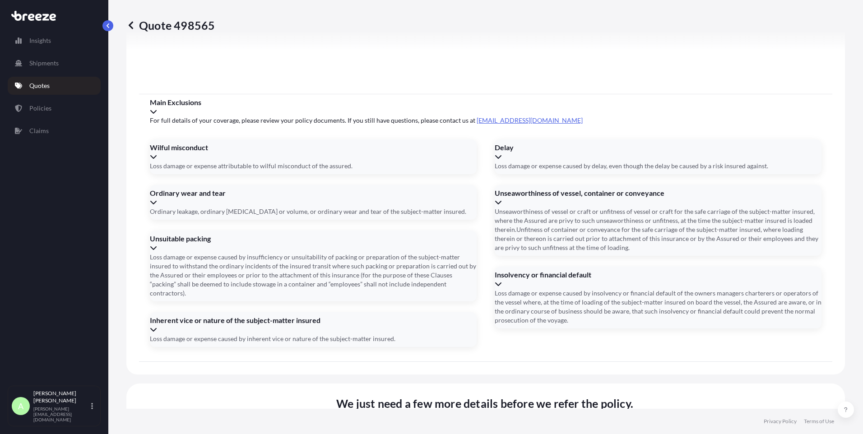
scroll to position [1079, 0]
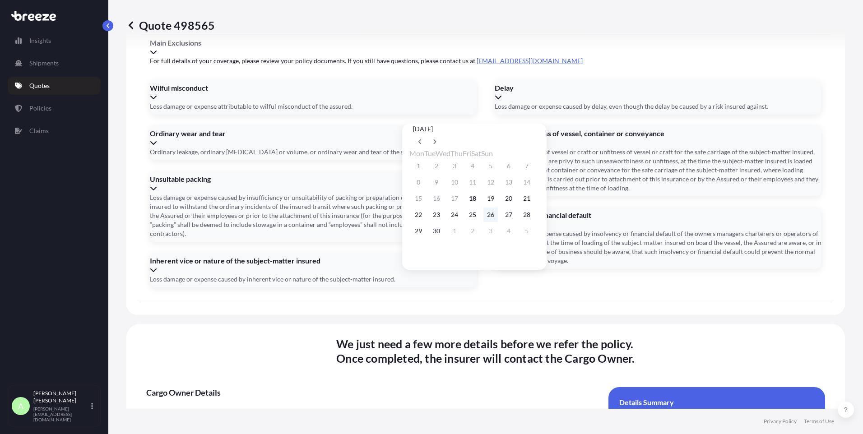
click at [498, 221] on button "26" at bounding box center [490, 215] width 14 height 14
type input "[DATE]"
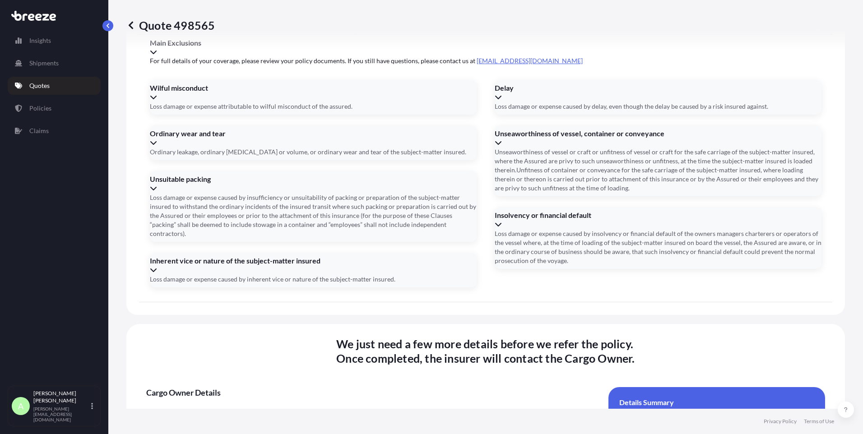
paste input "372733"
type input "372733"
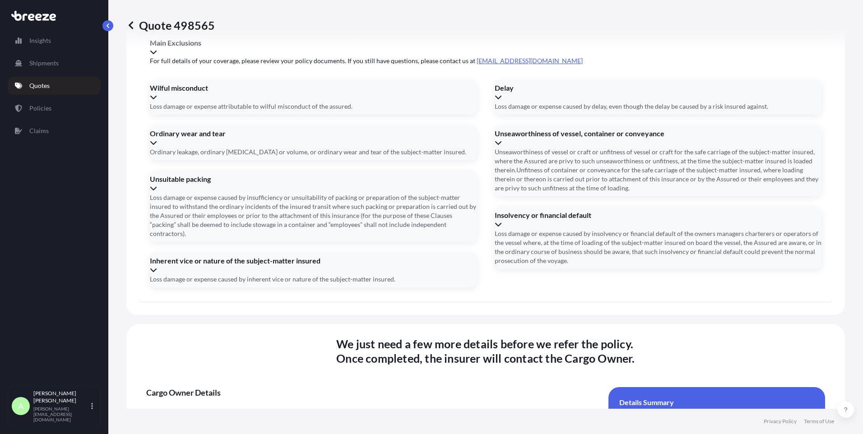
paste input "XSH 8008"
type input "XSH 8008"
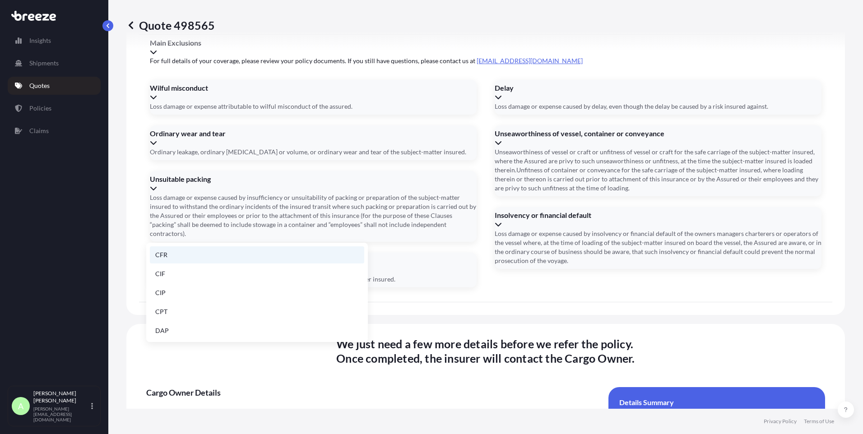
click at [180, 250] on li "CFR" at bounding box center [257, 254] width 214 height 17
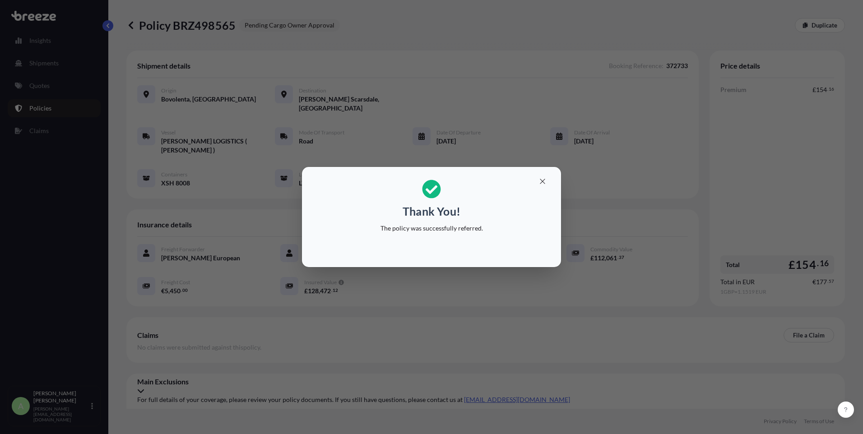
click at [611, 164] on div "Thank You! The policy was successfully referred." at bounding box center [431, 217] width 863 height 434
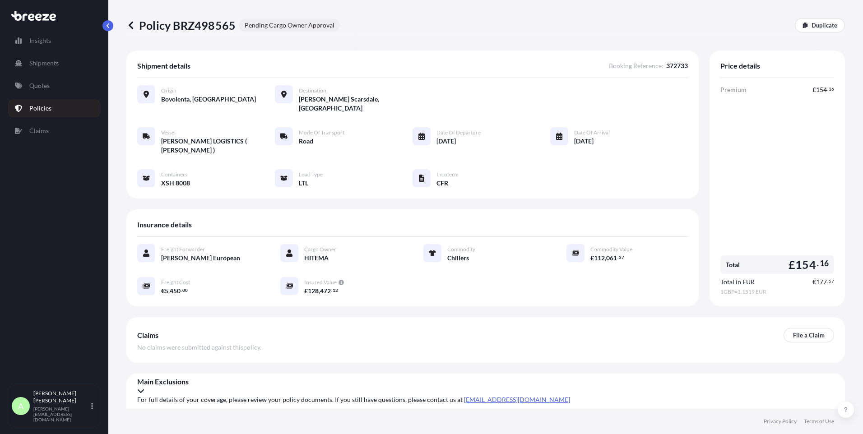
click at [133, 21] on icon at bounding box center [130, 25] width 9 height 9
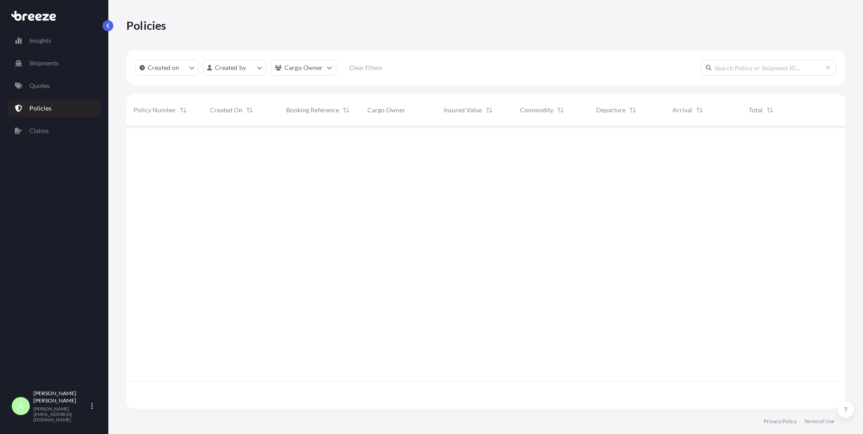
scroll to position [281, 712]
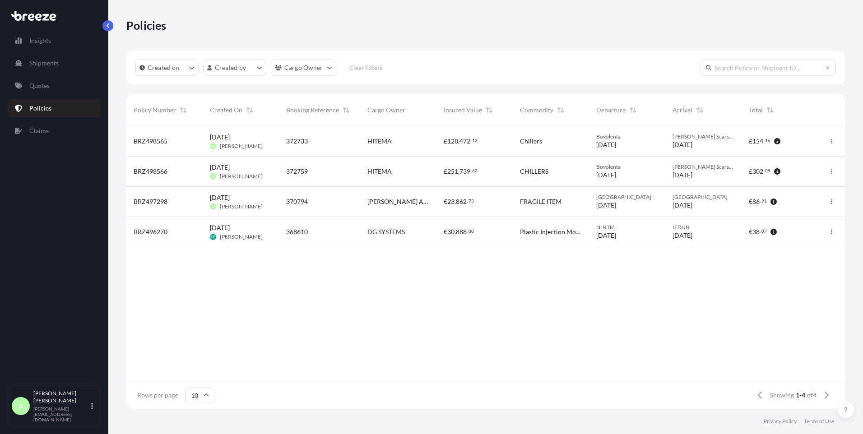
click at [171, 140] on div "BRZ498565" at bounding box center [165, 141] width 62 height 9
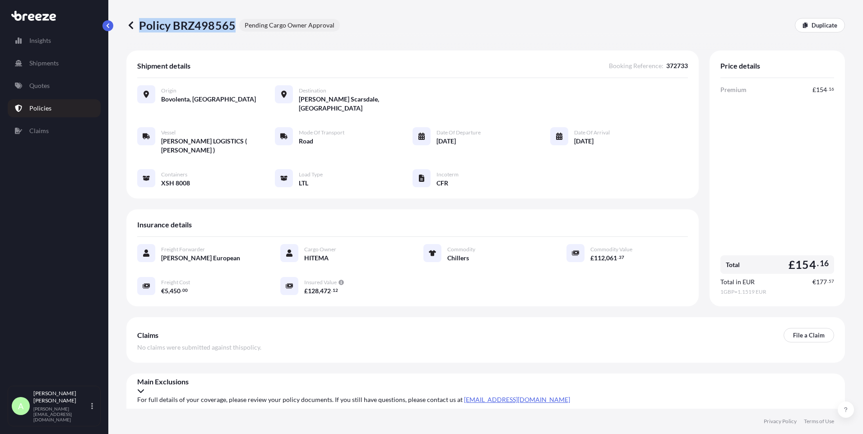
drag, startPoint x: 140, startPoint y: 27, endPoint x: 231, endPoint y: 27, distance: 91.6
click at [231, 27] on p "Policy BRZ498565" at bounding box center [180, 25] width 109 height 14
copy p "Policy BRZ498565"
click at [134, 21] on icon at bounding box center [130, 25] width 9 height 9
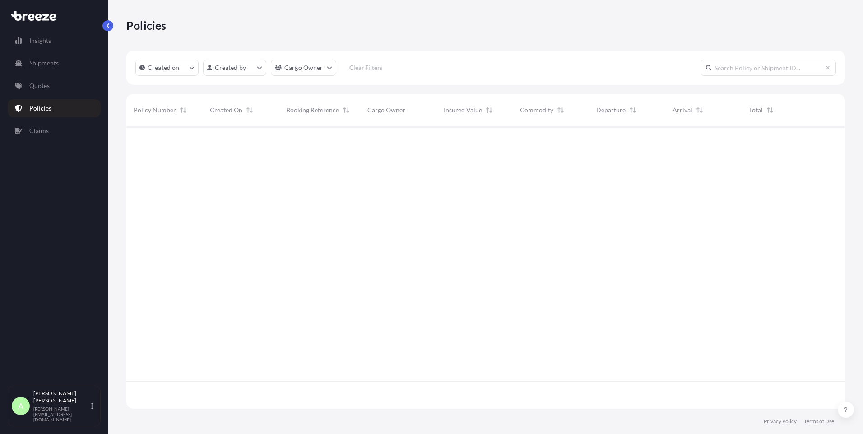
scroll to position [281, 712]
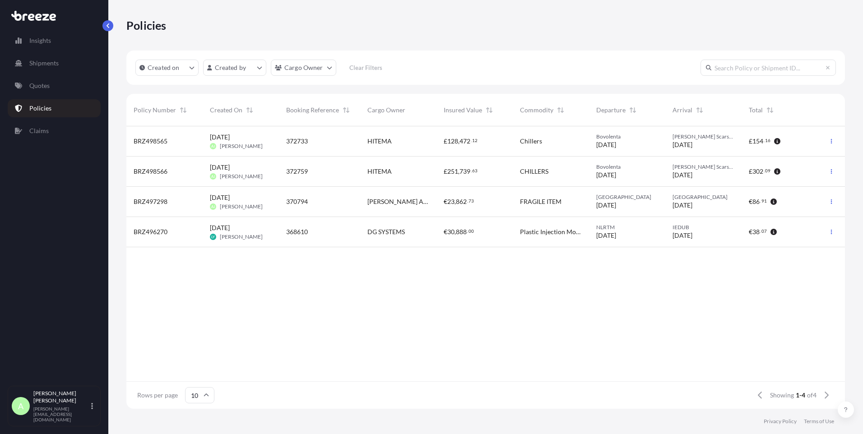
click at [500, 177] on div "£ 251 , 739 . 63" at bounding box center [474, 172] width 76 height 30
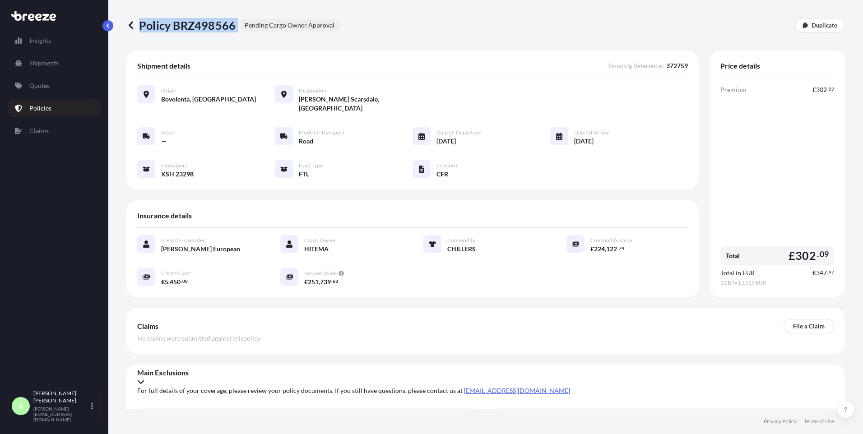
drag, startPoint x: 235, startPoint y: 24, endPoint x: 233, endPoint y: 31, distance: 7.3
click at [233, 31] on div "Policy BRZ498566 Pending Cargo Owner Approval" at bounding box center [232, 25] width 213 height 14
drag, startPoint x: 233, startPoint y: 31, endPoint x: 187, endPoint y: 28, distance: 46.6
copy p "Policy BRZ498566"
click at [133, 23] on icon at bounding box center [130, 25] width 9 height 9
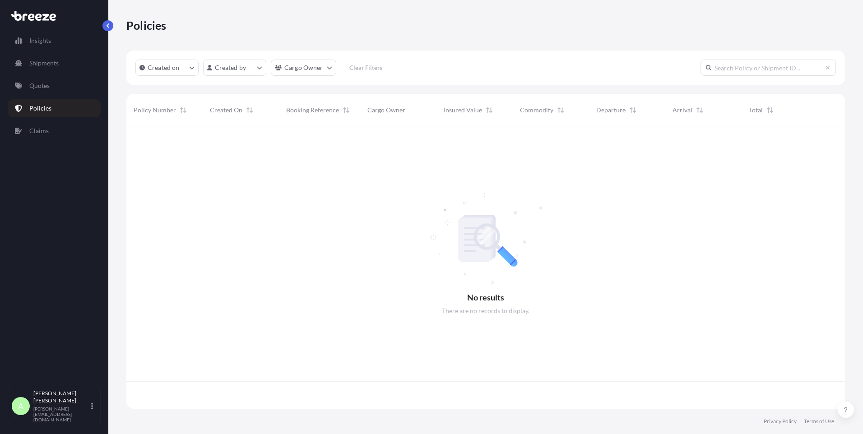
scroll to position [281, 712]
